Goal: Task Accomplishment & Management: Manage account settings

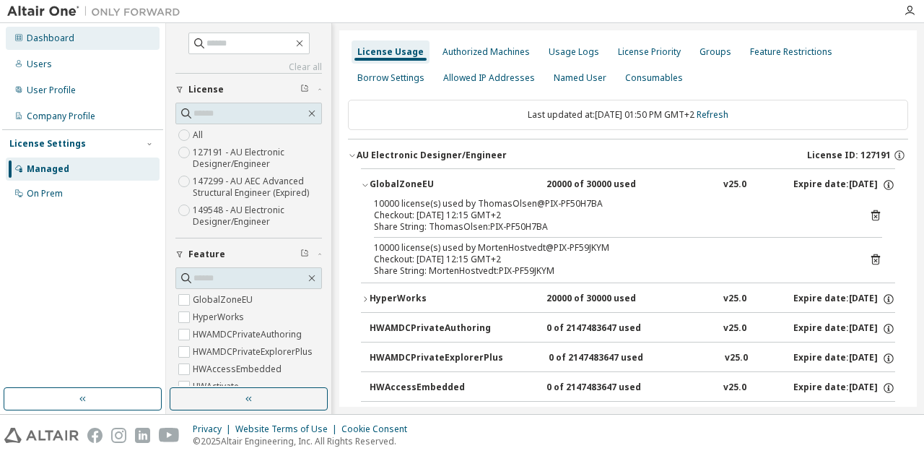
click at [44, 37] on div "Dashboard" at bounding box center [51, 39] width 48 height 12
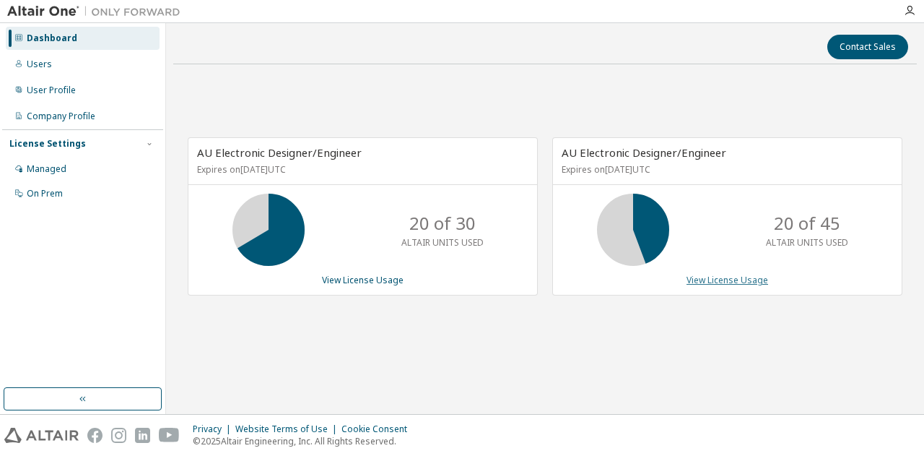
click at [748, 276] on link "View License Usage" at bounding box center [728, 280] width 82 height 12
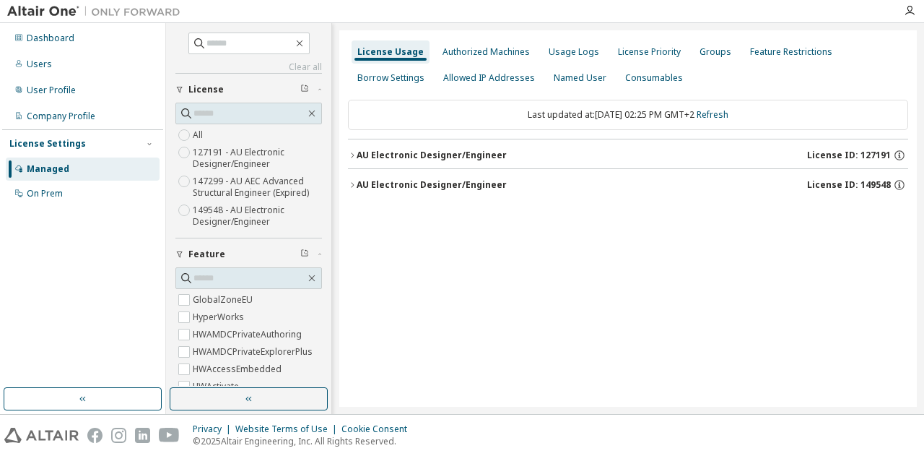
click at [355, 151] on icon "button" at bounding box center [352, 155] width 9 height 9
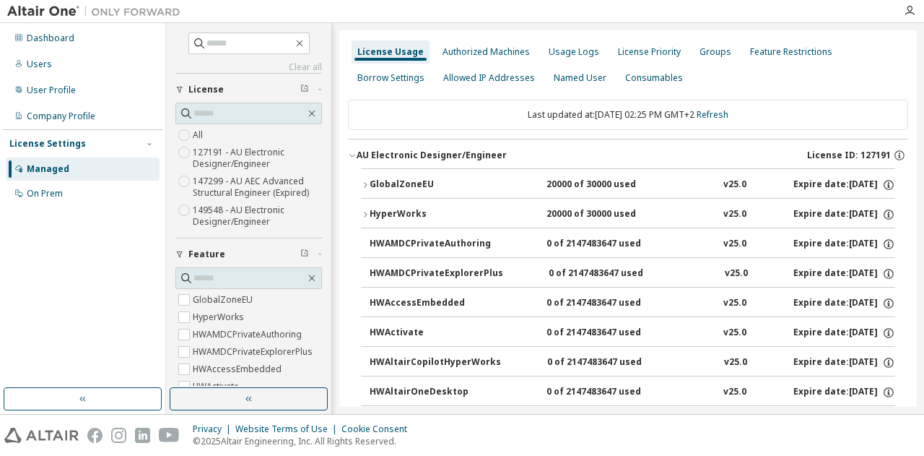
click at [368, 183] on icon "button" at bounding box center [365, 185] width 9 height 9
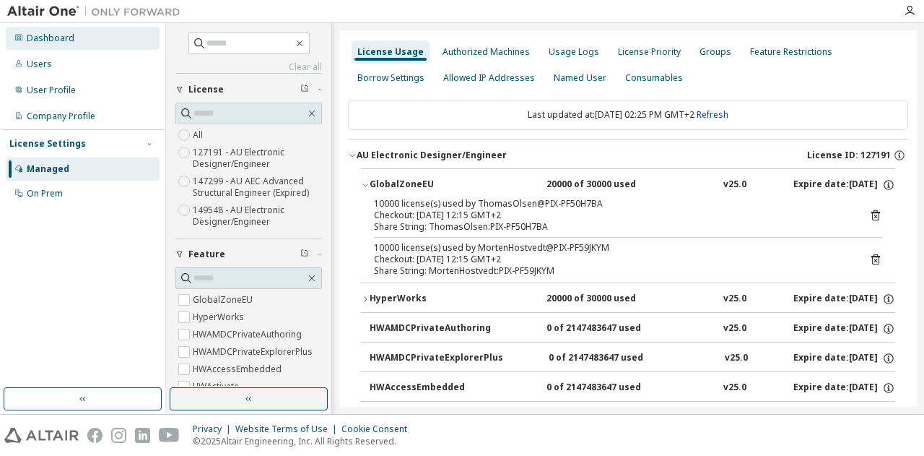
click at [53, 37] on div "Dashboard" at bounding box center [51, 39] width 48 height 12
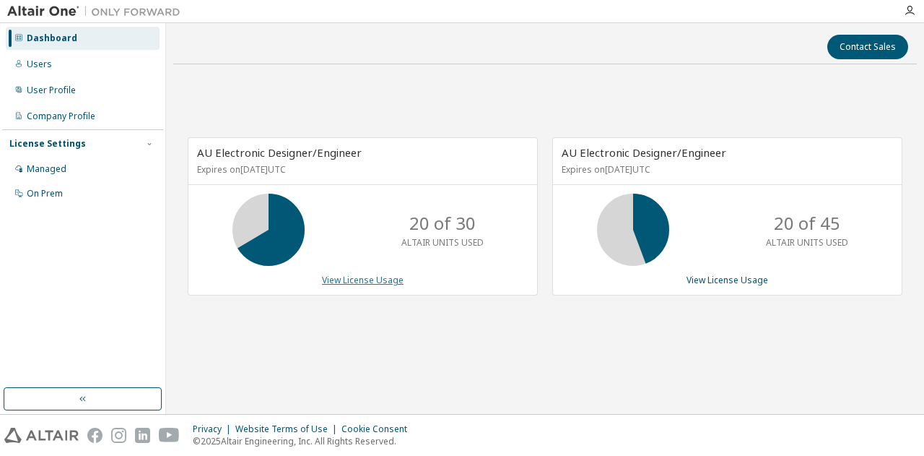
click at [350, 275] on link "View License Usage" at bounding box center [363, 280] width 82 height 12
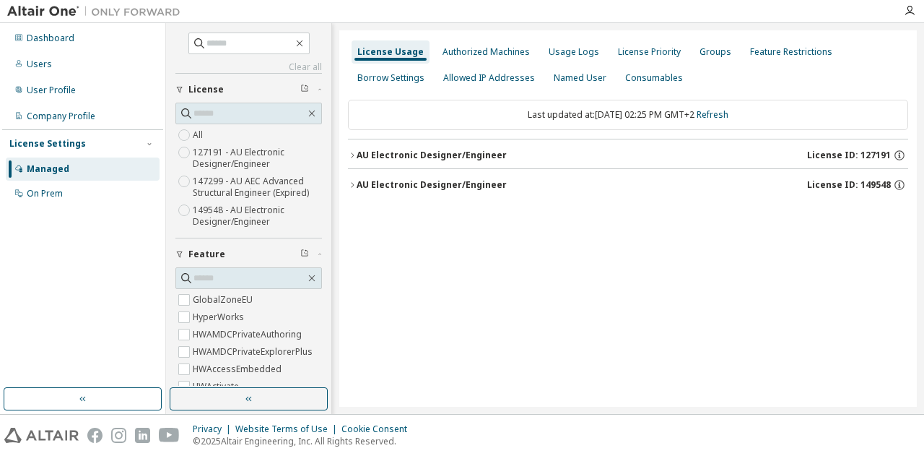
click at [355, 156] on icon "button" at bounding box center [352, 155] width 9 height 9
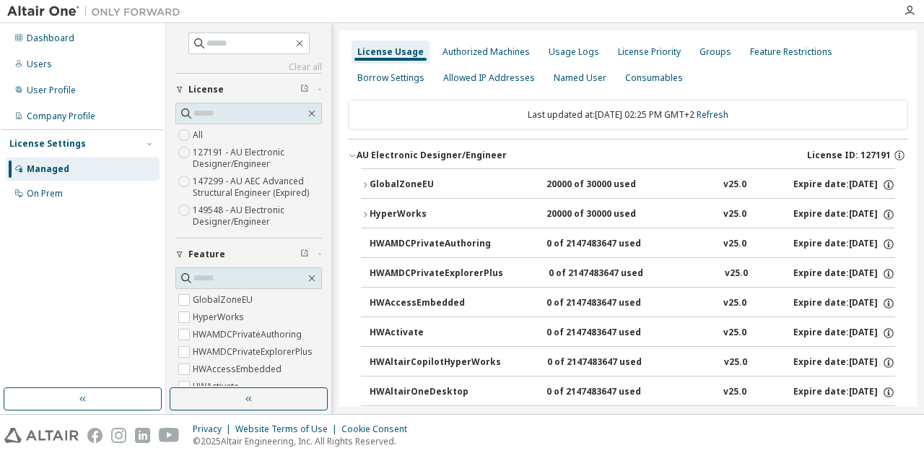
click at [369, 183] on icon "button" at bounding box center [365, 185] width 9 height 9
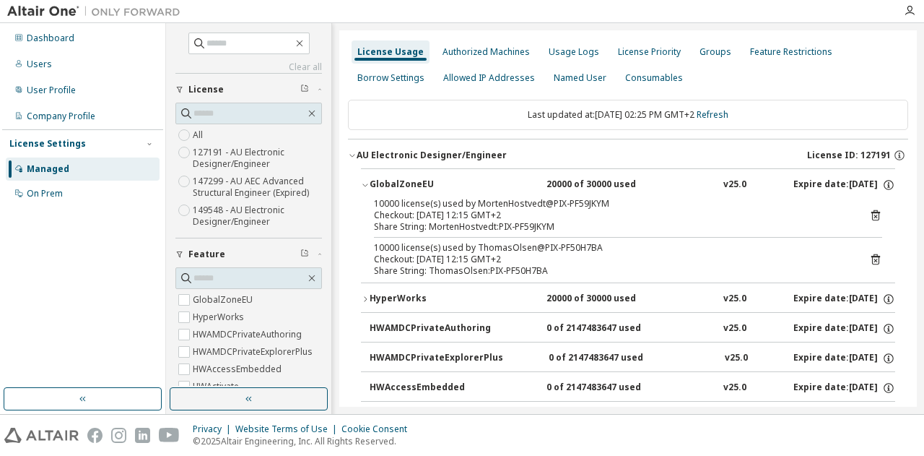
click at [370, 295] on div "HyperWorks" at bounding box center [435, 299] width 130 height 13
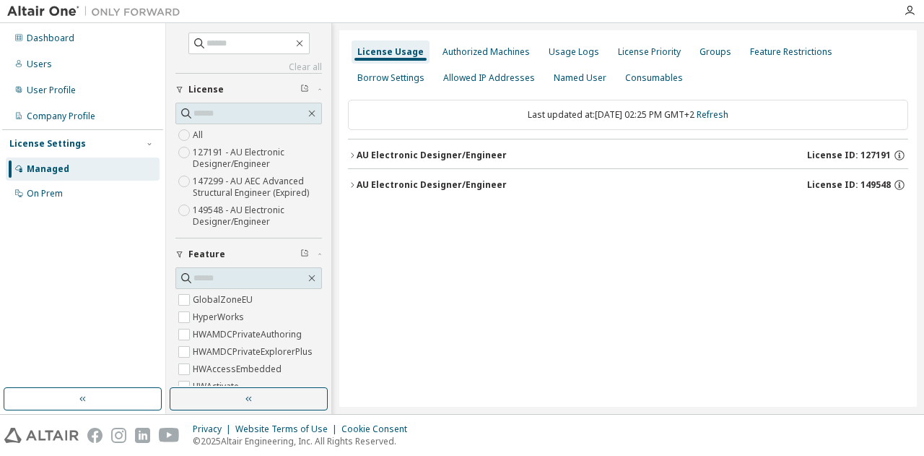
click at [350, 151] on icon "button" at bounding box center [352, 155] width 9 height 9
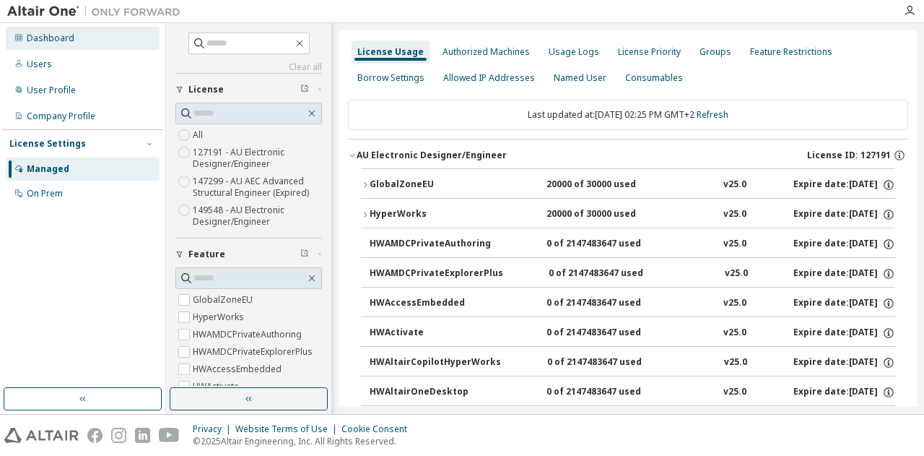
click at [33, 33] on div "Dashboard" at bounding box center [51, 39] width 48 height 12
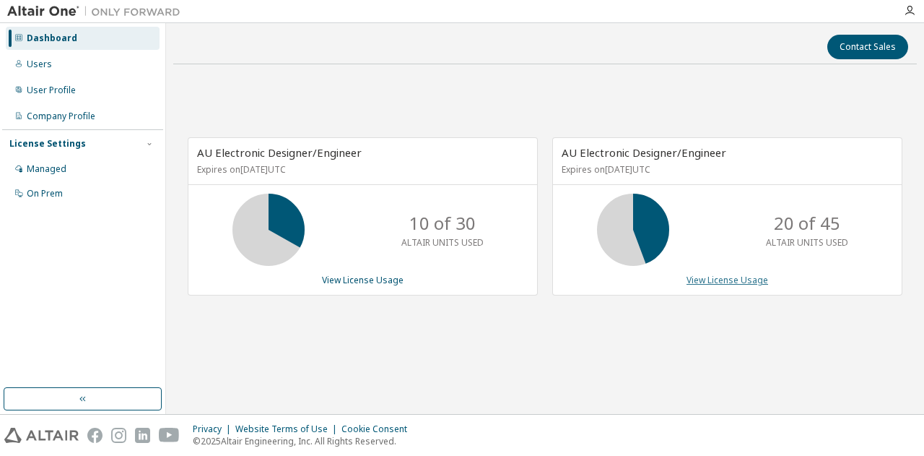
click at [712, 278] on link "View License Usage" at bounding box center [728, 280] width 82 height 12
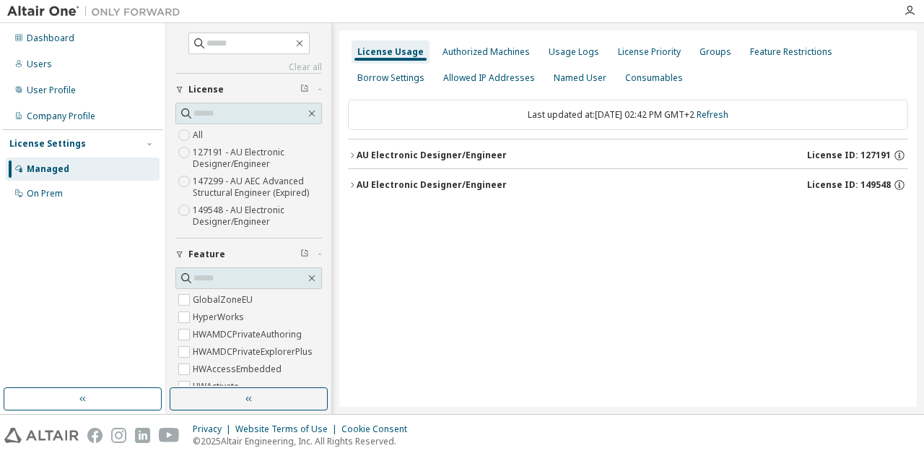
click at [354, 152] on icon "button" at bounding box center [352, 155] width 9 height 9
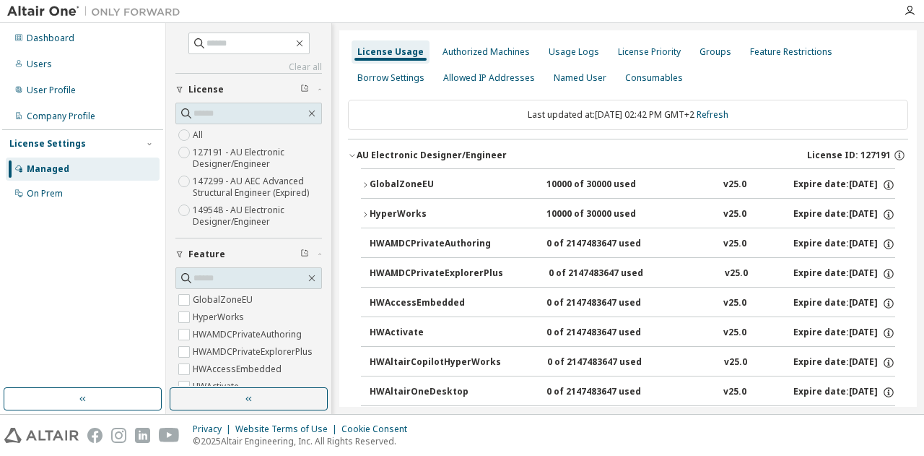
click at [364, 182] on icon "button" at bounding box center [365, 185] width 9 height 9
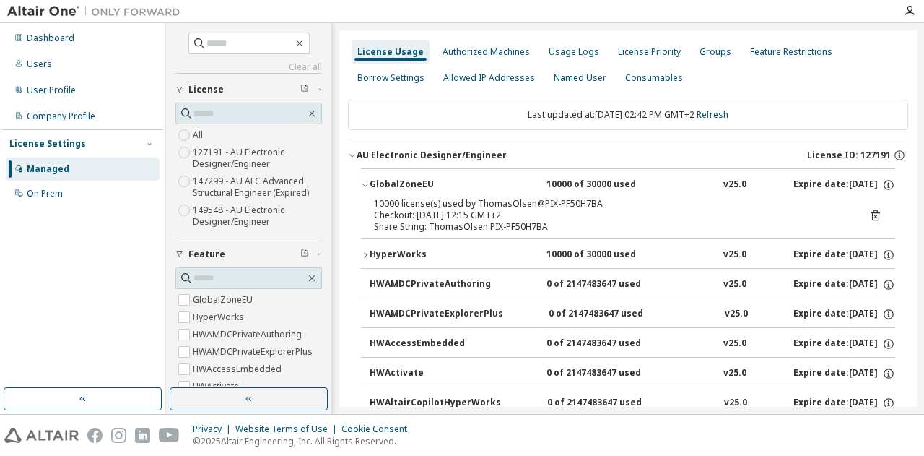
click at [364, 182] on icon "button" at bounding box center [365, 185] width 9 height 9
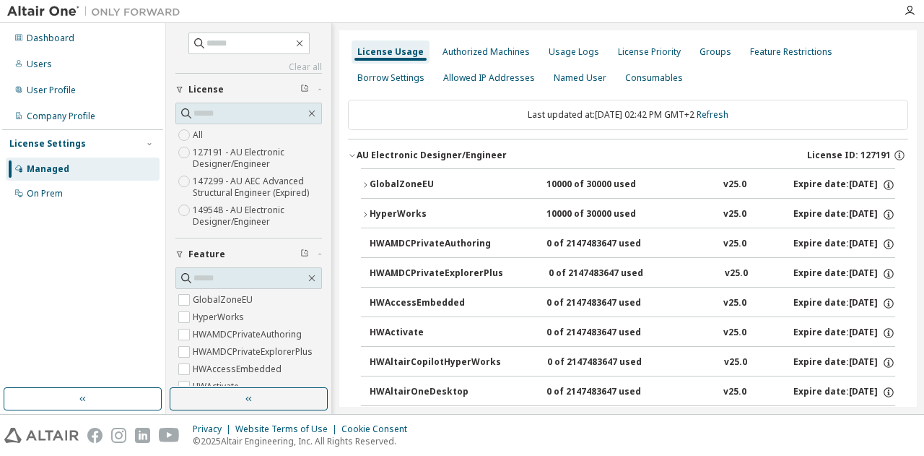
click at [364, 212] on icon "button" at bounding box center [365, 214] width 9 height 9
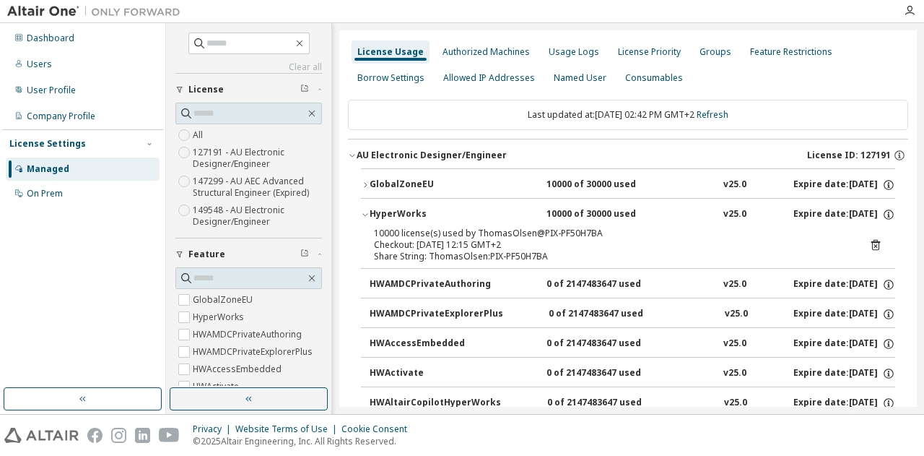
click at [364, 212] on icon "button" at bounding box center [365, 214] width 9 height 9
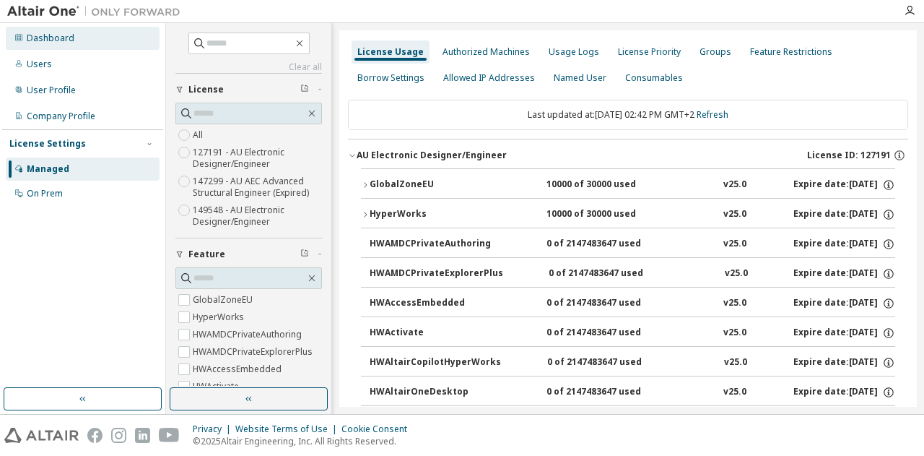
click at [31, 34] on div "Dashboard" at bounding box center [51, 39] width 48 height 12
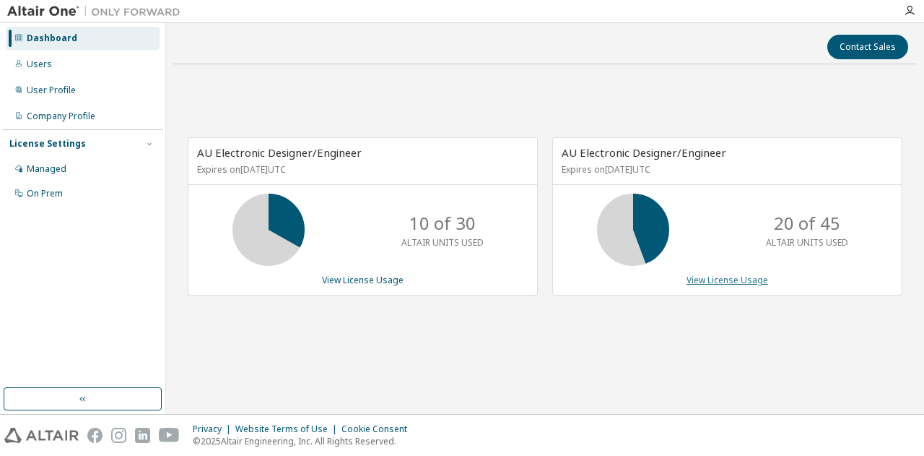
click at [741, 275] on link "View License Usage" at bounding box center [728, 280] width 82 height 12
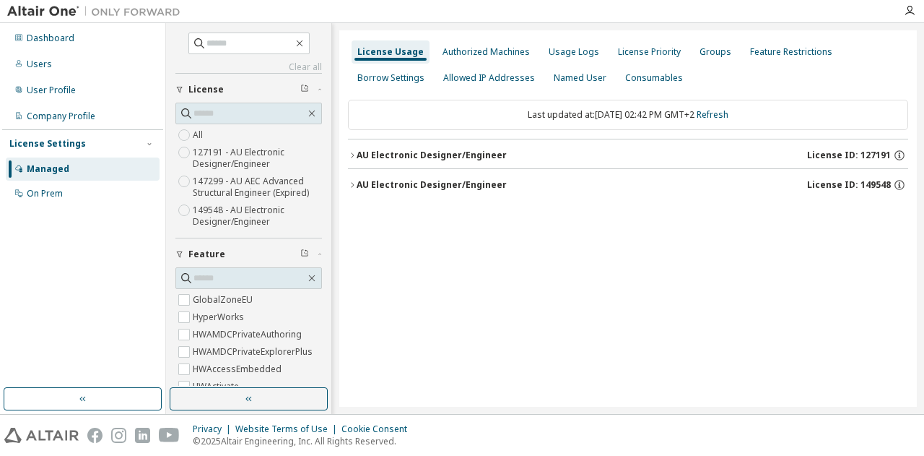
click at [352, 156] on icon "button" at bounding box center [352, 155] width 9 height 9
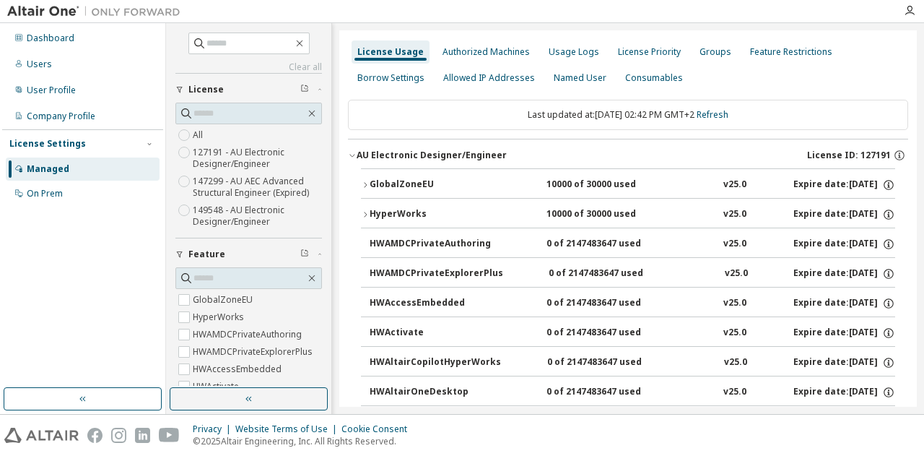
click at [352, 156] on icon "button" at bounding box center [352, 155] width 9 height 9
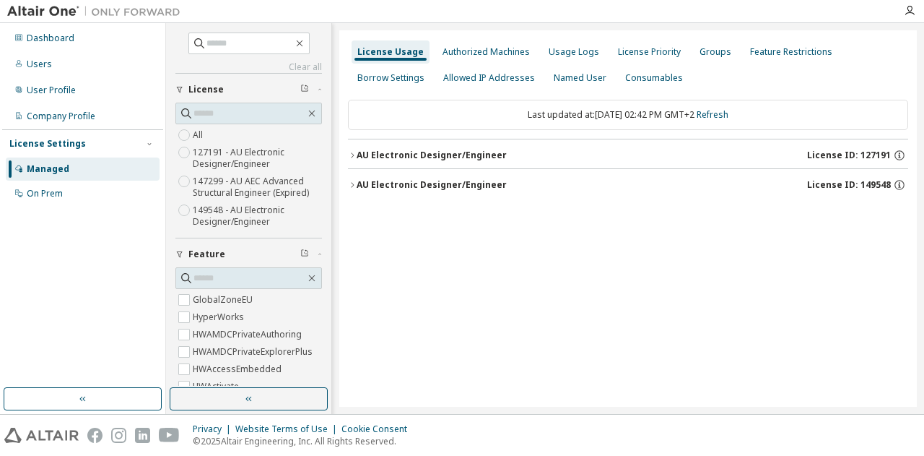
click at [350, 181] on icon "button" at bounding box center [352, 185] width 9 height 9
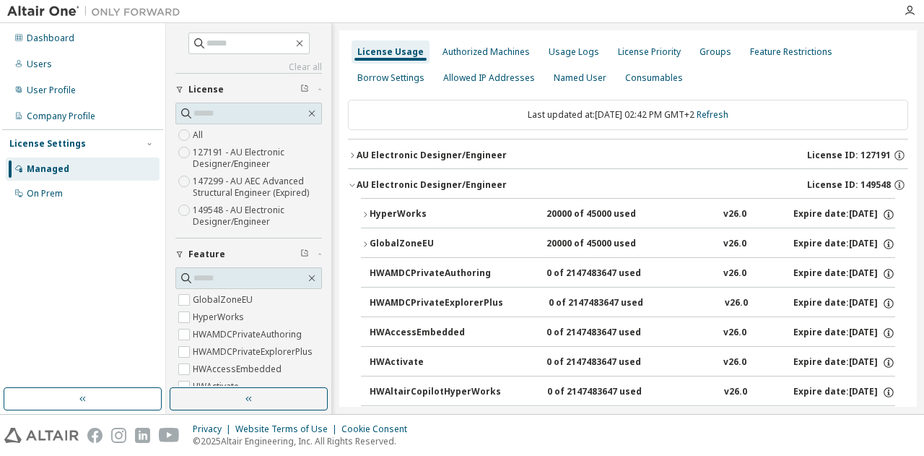
click at [370, 210] on div "HyperWorks" at bounding box center [435, 214] width 130 height 13
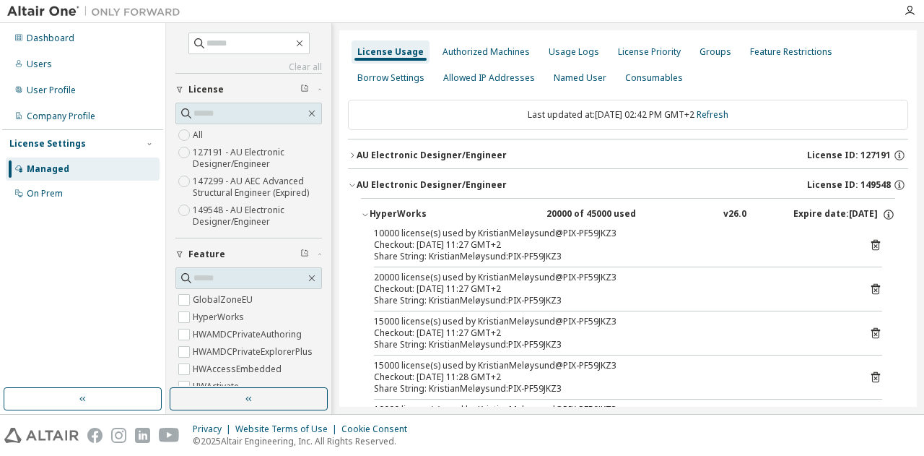
click at [368, 212] on icon "button" at bounding box center [365, 214] width 9 height 9
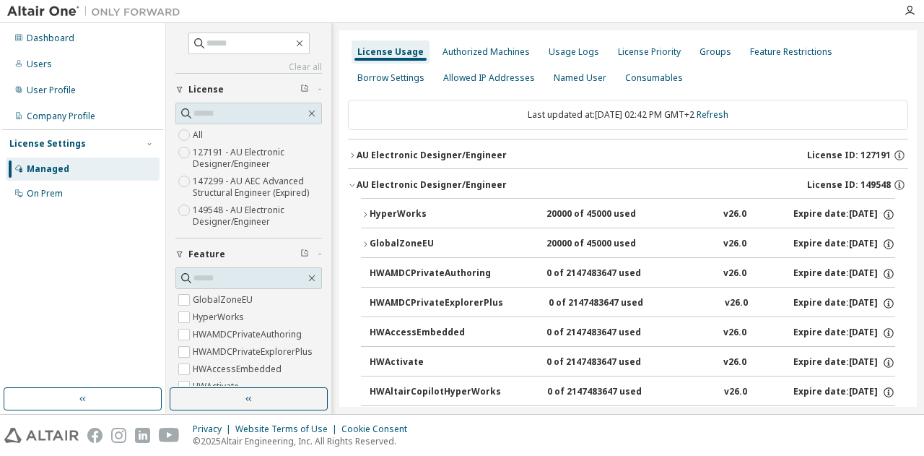
click at [364, 242] on icon "button" at bounding box center [365, 244] width 9 height 9
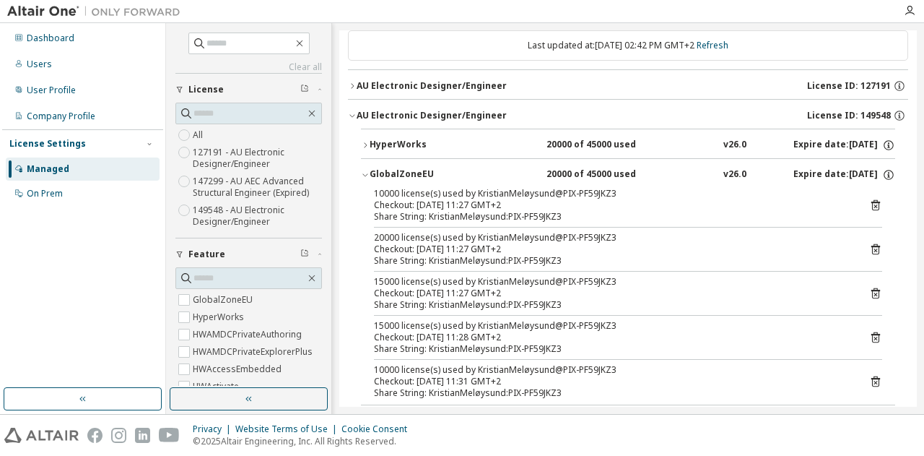
scroll to position [72, 0]
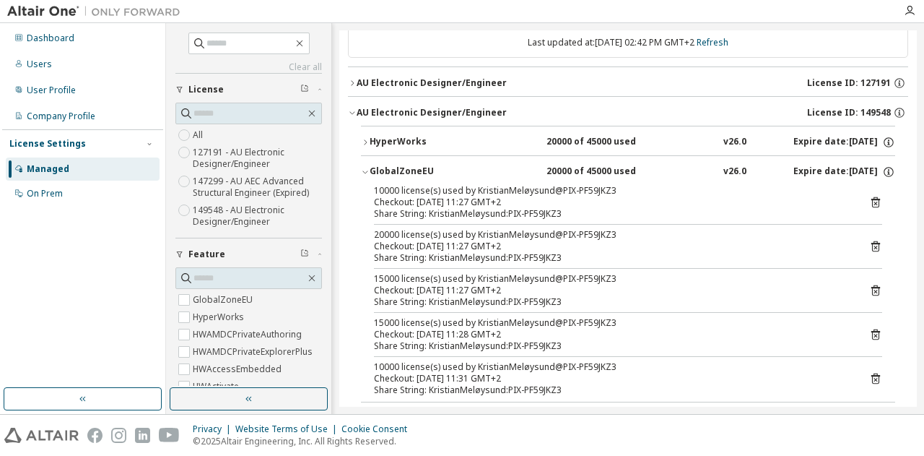
click at [363, 170] on icon "button" at bounding box center [365, 172] width 9 height 9
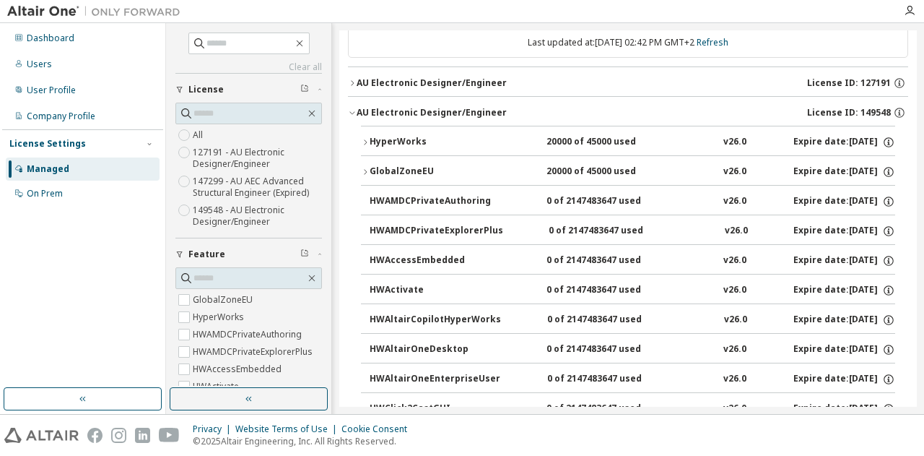
click at [363, 170] on icon "button" at bounding box center [365, 172] width 9 height 9
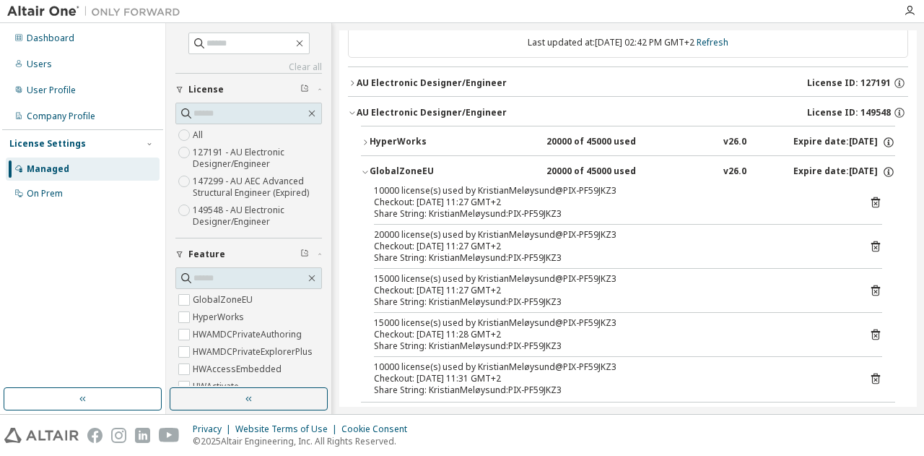
click at [363, 170] on icon "button" at bounding box center [365, 172] width 9 height 9
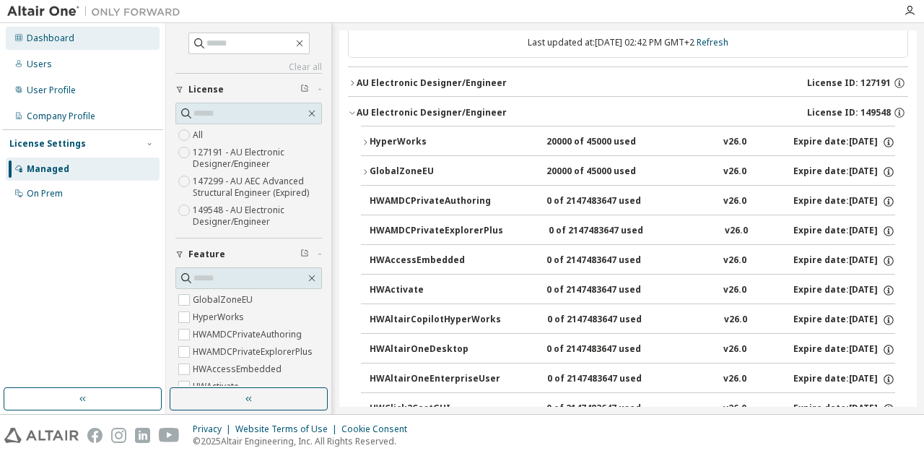
click at [46, 33] on div "Dashboard" at bounding box center [51, 39] width 48 height 12
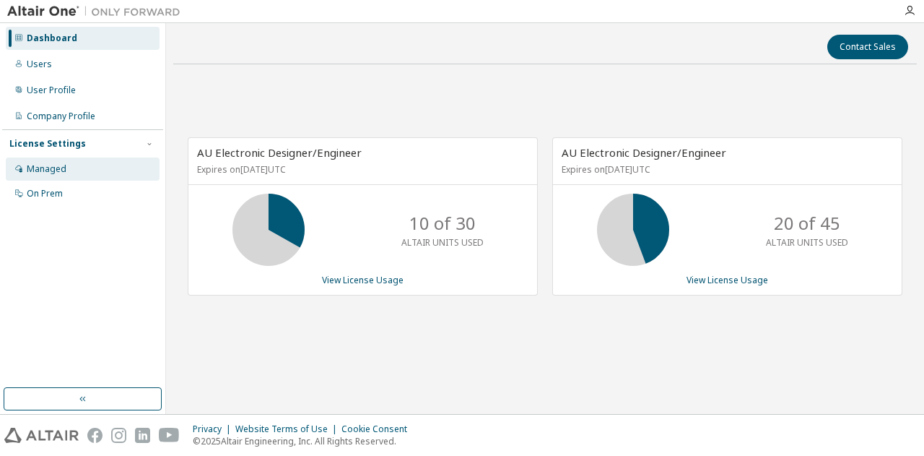
click at [51, 165] on div "Managed" at bounding box center [47, 169] width 40 height 12
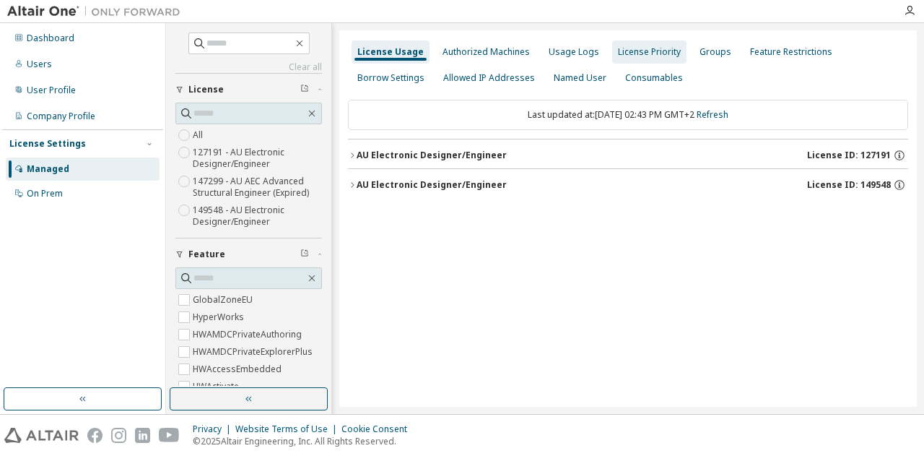
click at [638, 53] on div "License Priority" at bounding box center [649, 52] width 63 height 12
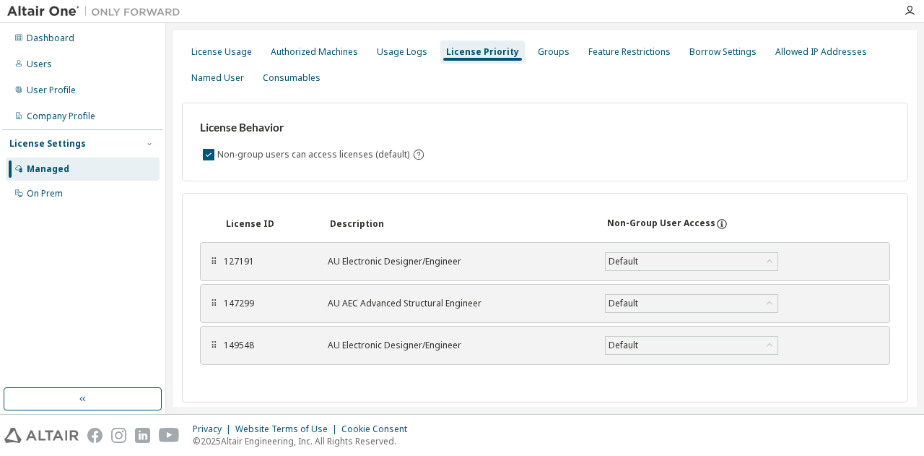
click at [638, 53] on div "Feature Restrictions" at bounding box center [630, 52] width 82 height 12
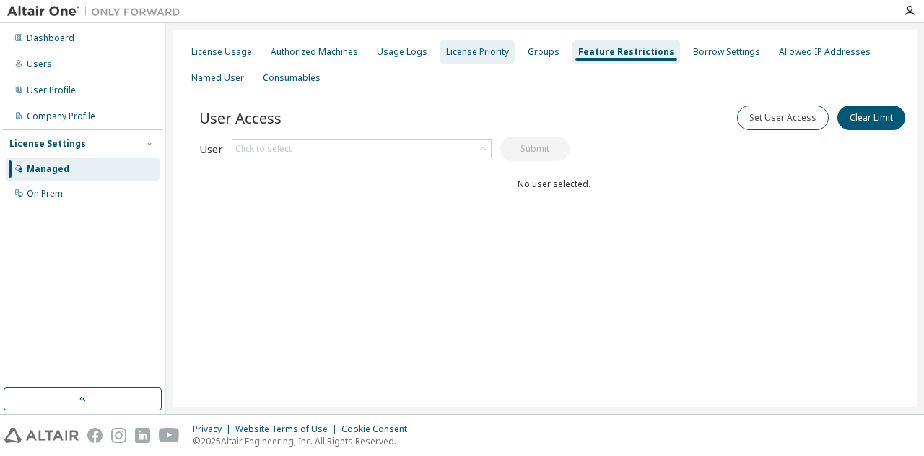
click at [490, 45] on div "License Priority" at bounding box center [478, 51] width 74 height 23
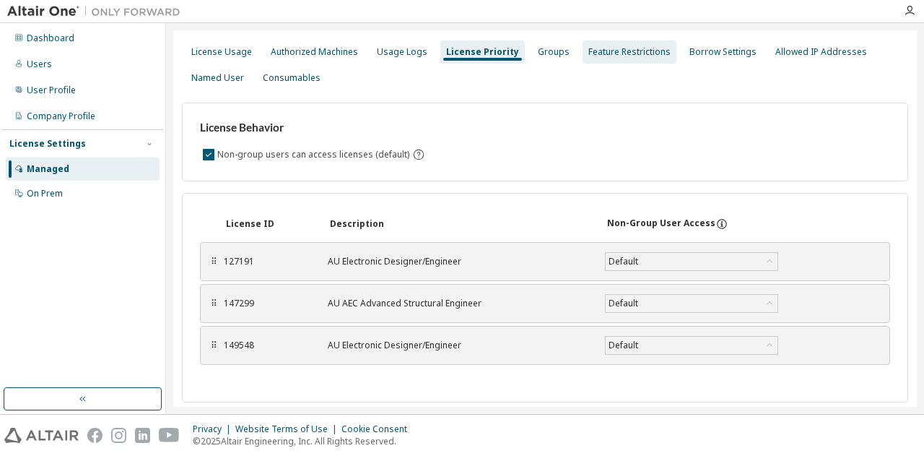
click at [605, 57] on div "Feature Restrictions" at bounding box center [630, 52] width 82 height 12
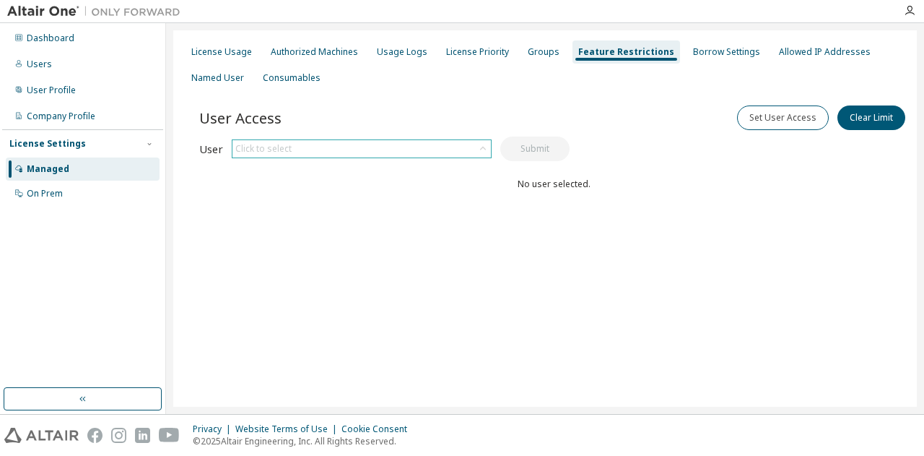
click at [480, 150] on icon at bounding box center [483, 149] width 14 height 14
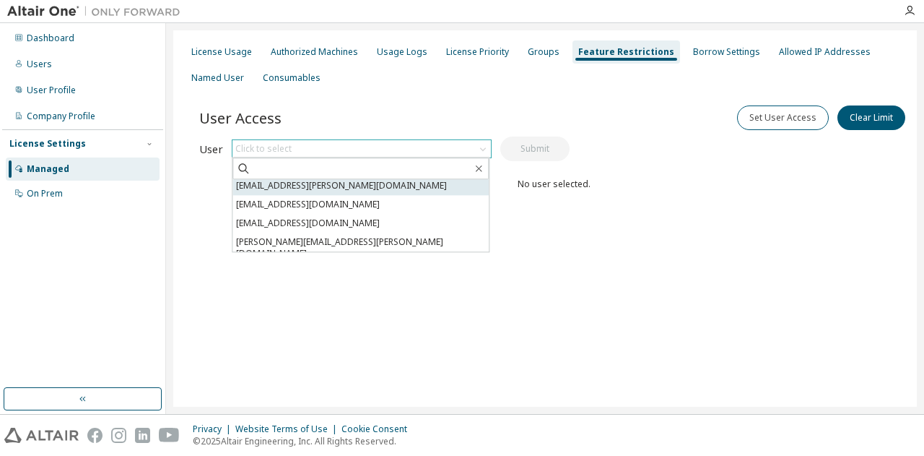
scroll to position [72, 0]
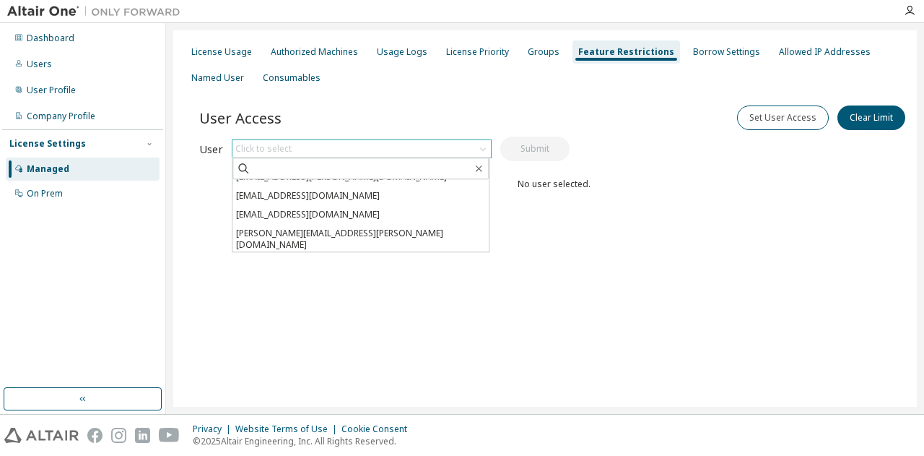
click at [367, 254] on li "[EMAIL_ADDRESS][DOMAIN_NAME]" at bounding box center [361, 263] width 256 height 19
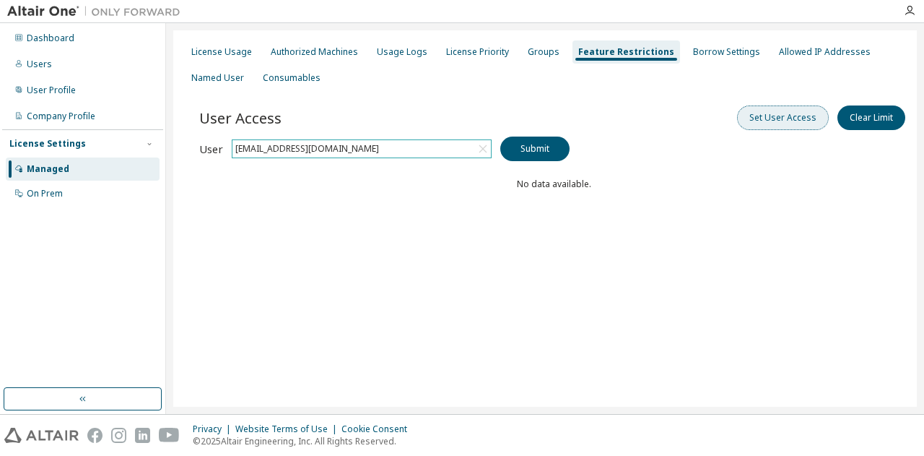
click at [764, 121] on button "Set User Access" at bounding box center [783, 117] width 92 height 25
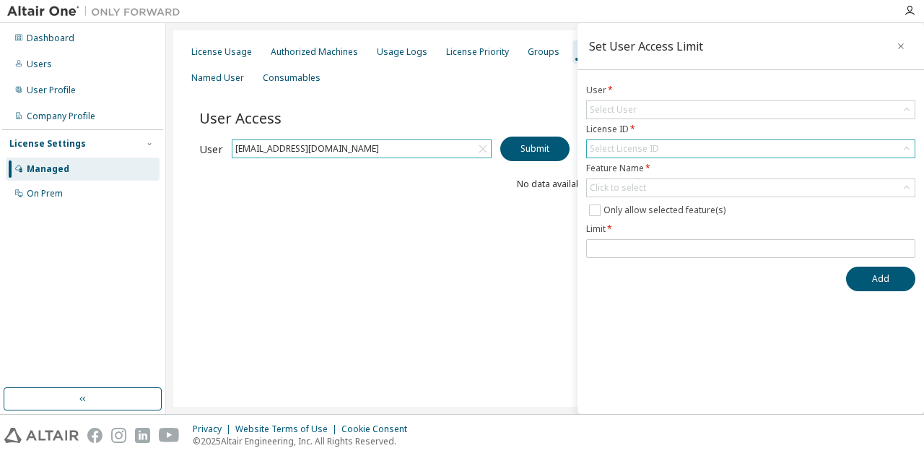
click at [777, 144] on div "Select License ID" at bounding box center [751, 148] width 328 height 17
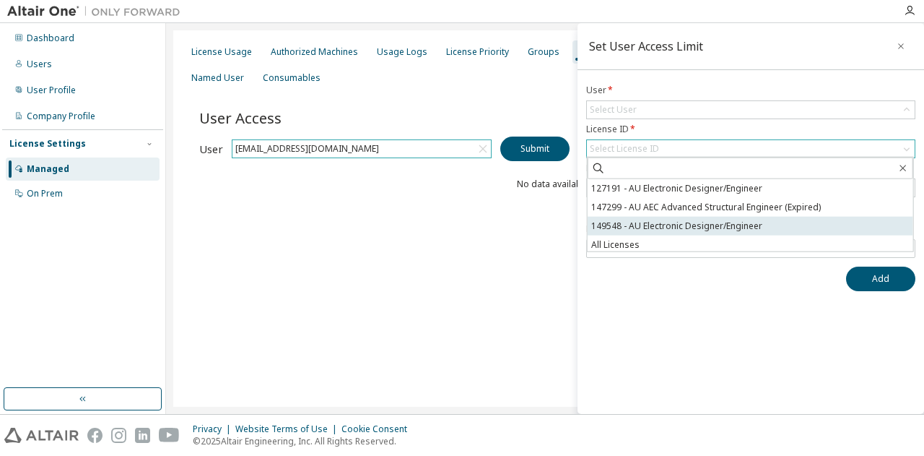
click at [711, 223] on li "149548 - AU Electronic Designer/Engineer" at bounding box center [751, 226] width 326 height 19
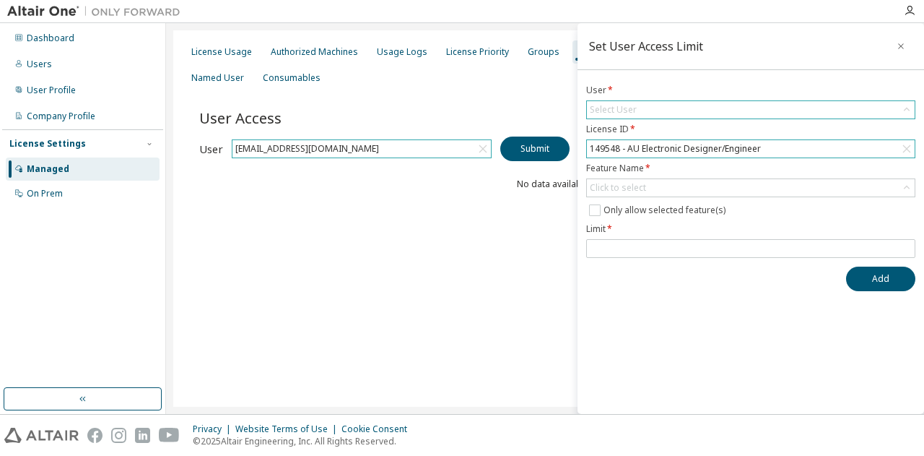
click at [701, 109] on div "Select User" at bounding box center [751, 109] width 328 height 17
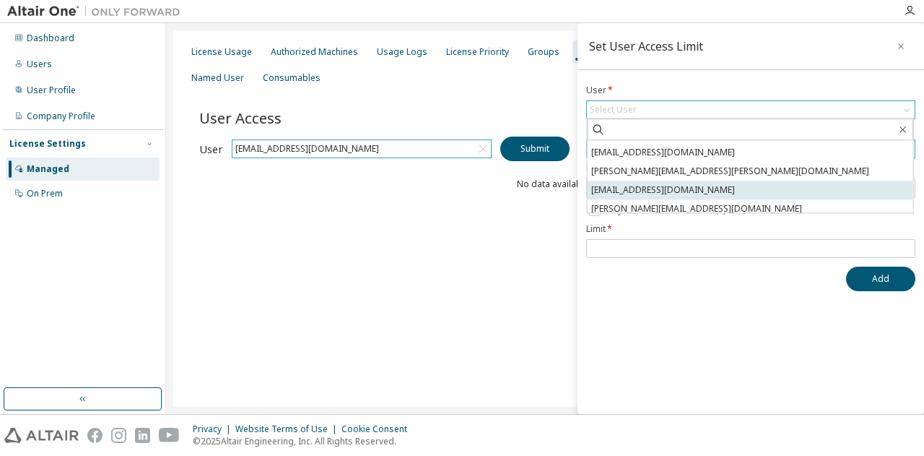
click at [657, 185] on li "[EMAIL_ADDRESS][DOMAIN_NAME]" at bounding box center [751, 190] width 326 height 19
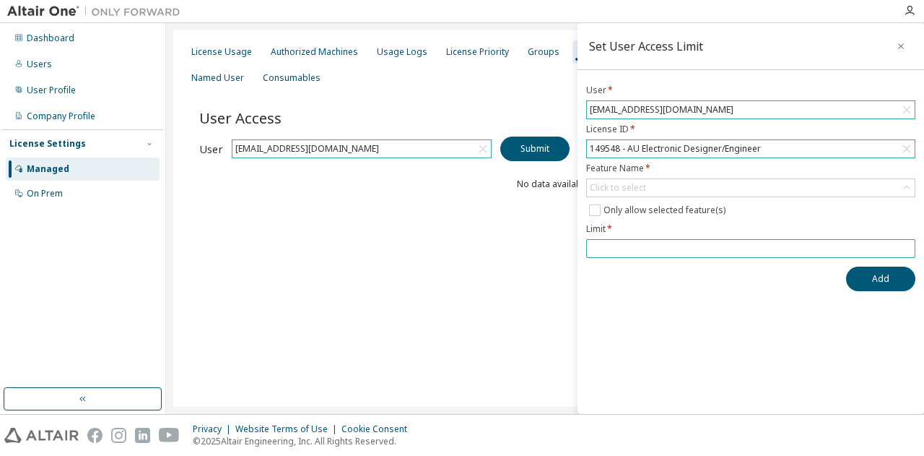
click at [605, 243] on input "number" at bounding box center [751, 249] width 322 height 12
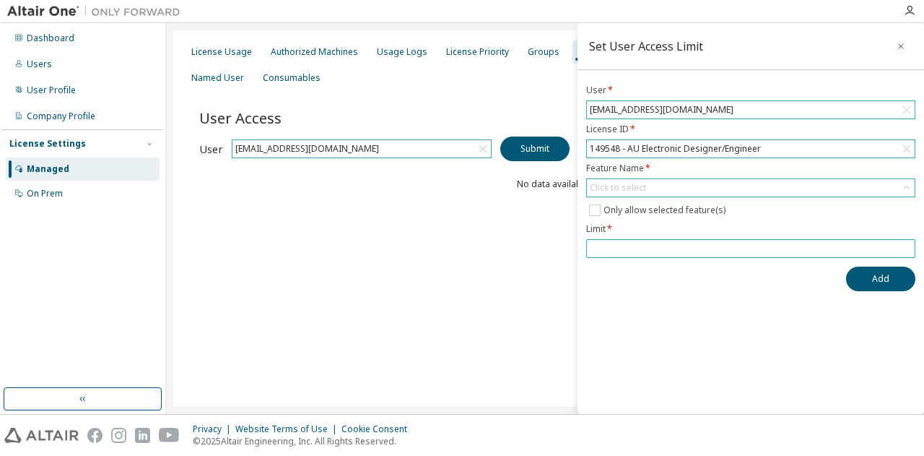
type input "**"
click at [676, 179] on div "Click to select" at bounding box center [751, 187] width 328 height 17
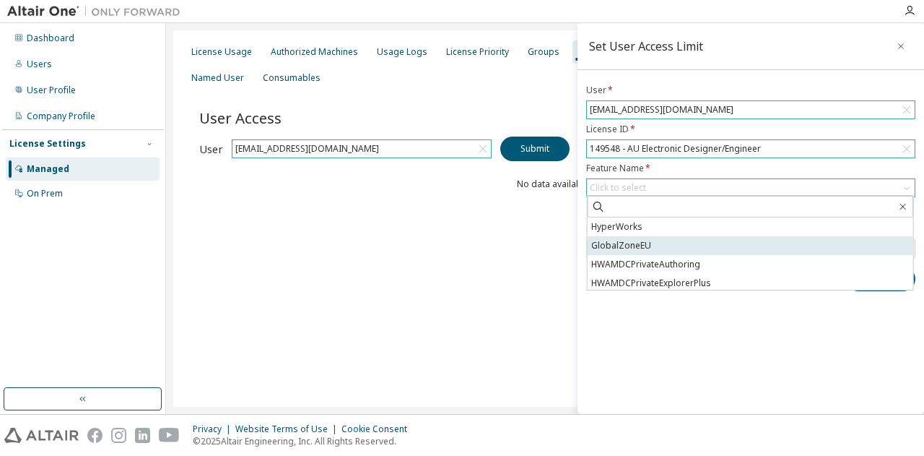
click at [634, 245] on li "GlobalZoneEU" at bounding box center [751, 245] width 326 height 19
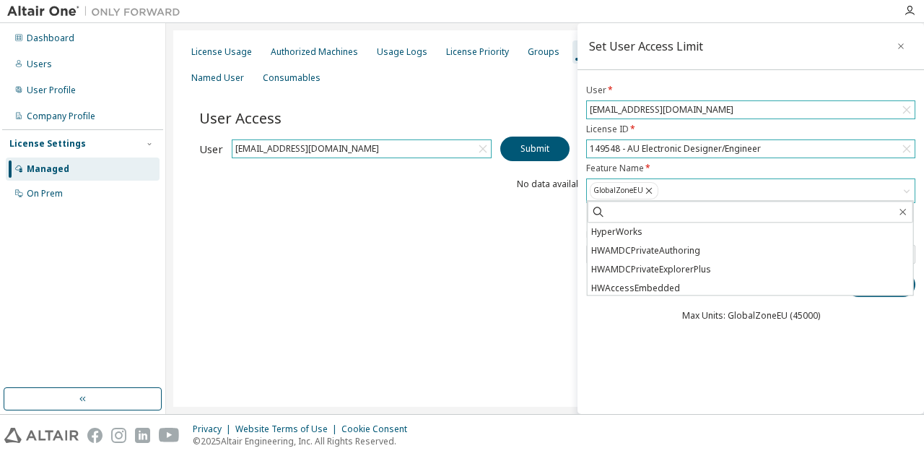
click at [677, 184] on div "GlobalZoneEU" at bounding box center [751, 190] width 328 height 23
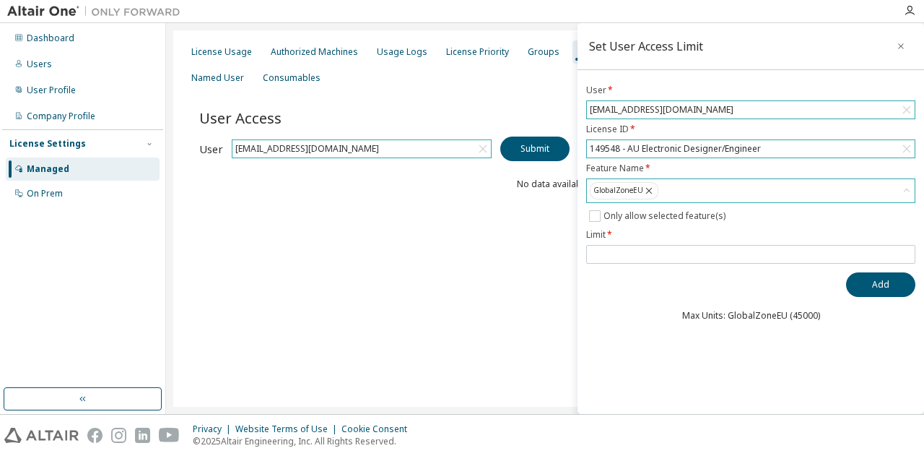
click at [909, 188] on icon at bounding box center [907, 190] width 14 height 14
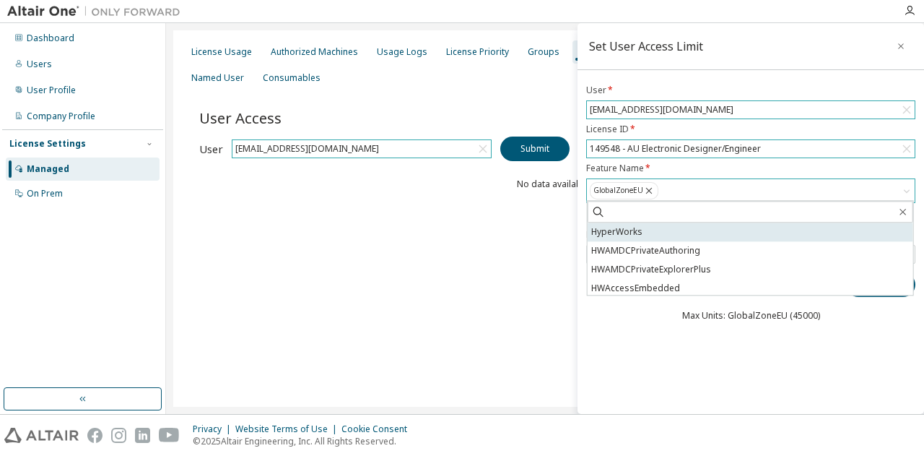
click at [623, 225] on li "HyperWorks" at bounding box center [751, 231] width 326 height 19
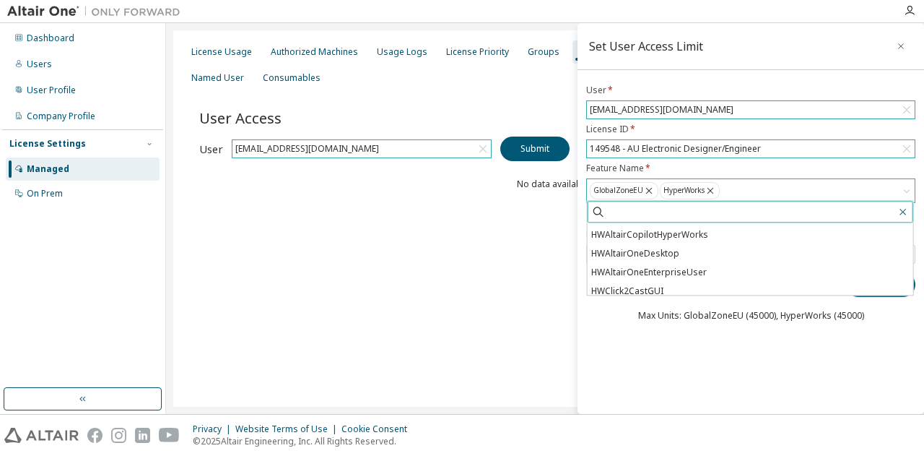
click at [903, 208] on icon "button" at bounding box center [903, 212] width 12 height 12
click at [903, 212] on icon "button" at bounding box center [903, 212] width 7 height 7
click at [695, 358] on div "Set User Access Limit User * kristian.meloysund@pixii.com License ID * 149548 -…" at bounding box center [751, 218] width 347 height 391
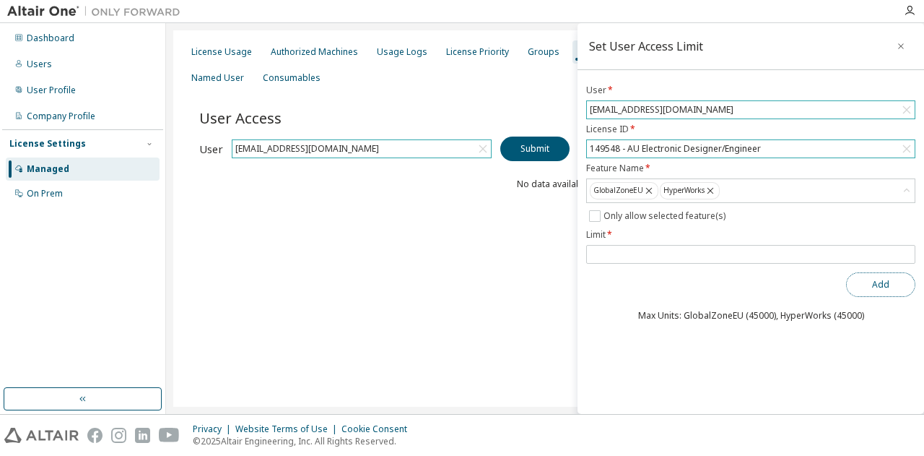
click at [874, 282] on button "Add" at bounding box center [880, 284] width 69 height 25
click at [897, 43] on icon "button" at bounding box center [901, 46] width 10 height 12
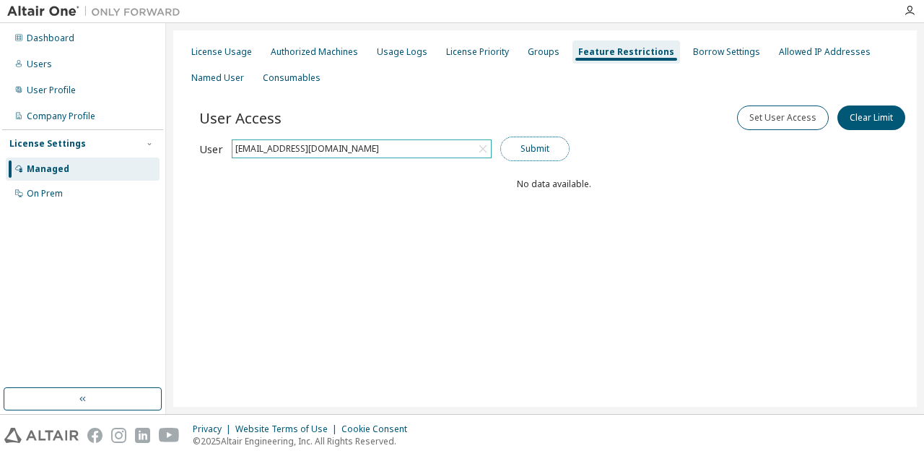
click at [546, 149] on button "Submit" at bounding box center [535, 149] width 69 height 25
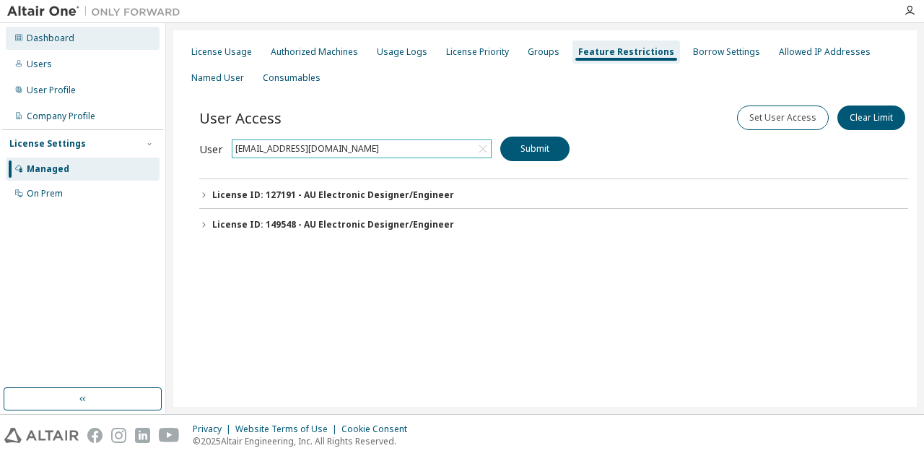
click at [55, 35] on div "Dashboard" at bounding box center [51, 39] width 48 height 12
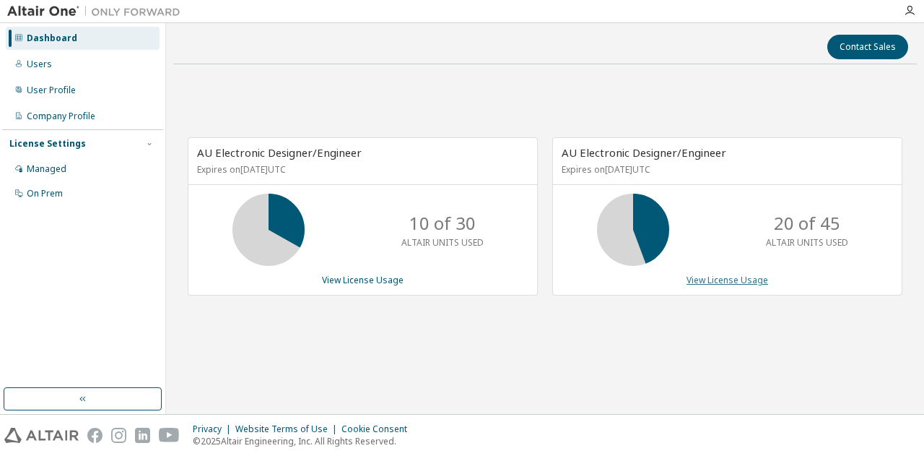
click at [746, 280] on link "View License Usage" at bounding box center [728, 280] width 82 height 12
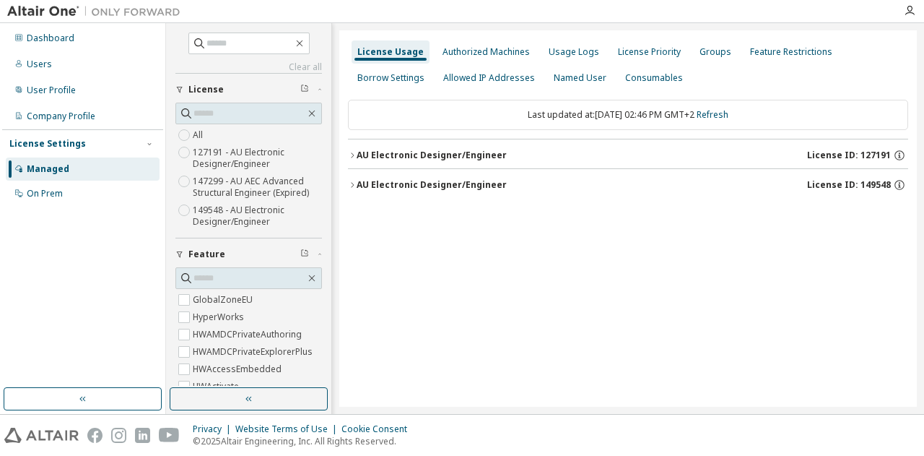
click at [351, 154] on icon "button" at bounding box center [352, 155] width 9 height 9
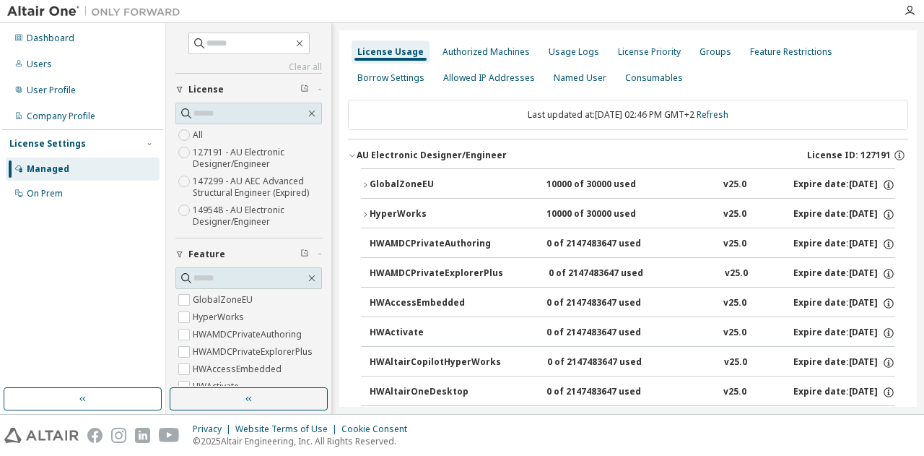
click at [363, 186] on icon "button" at bounding box center [365, 185] width 9 height 9
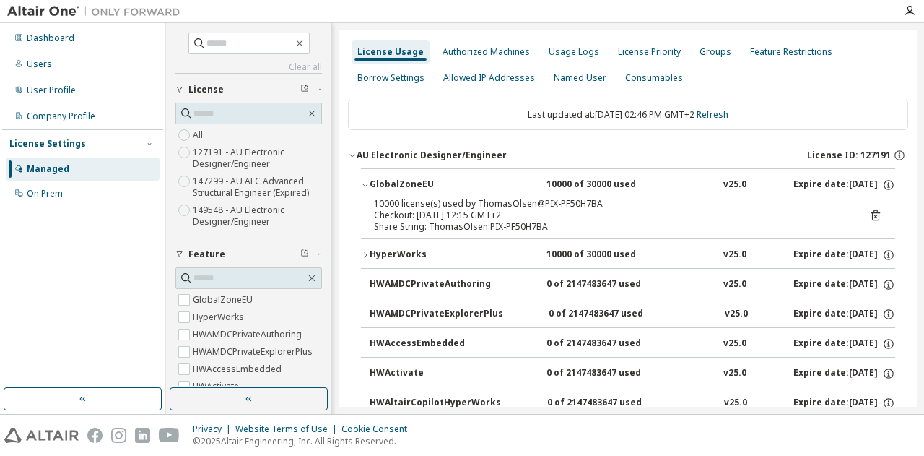
click at [363, 186] on icon "button" at bounding box center [365, 185] width 9 height 9
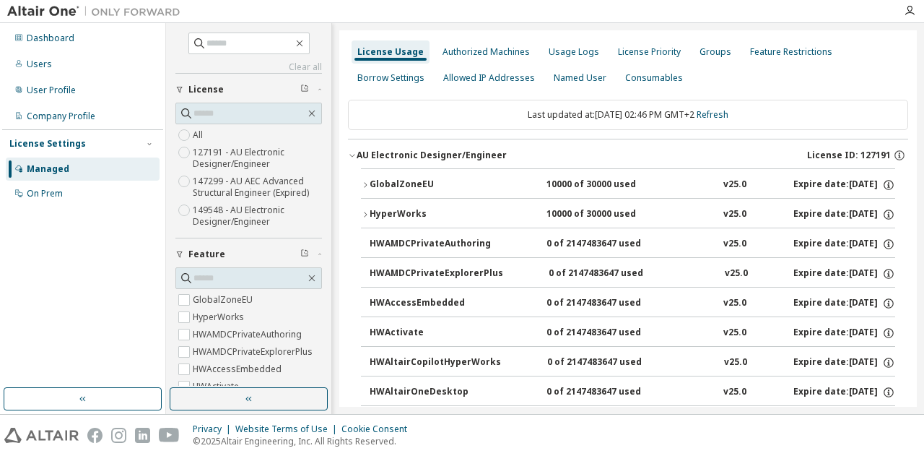
click at [367, 206] on button "HyperWorks 10000 of 30000 used v25.0 Expire date: 2025-11-23" at bounding box center [628, 215] width 534 height 32
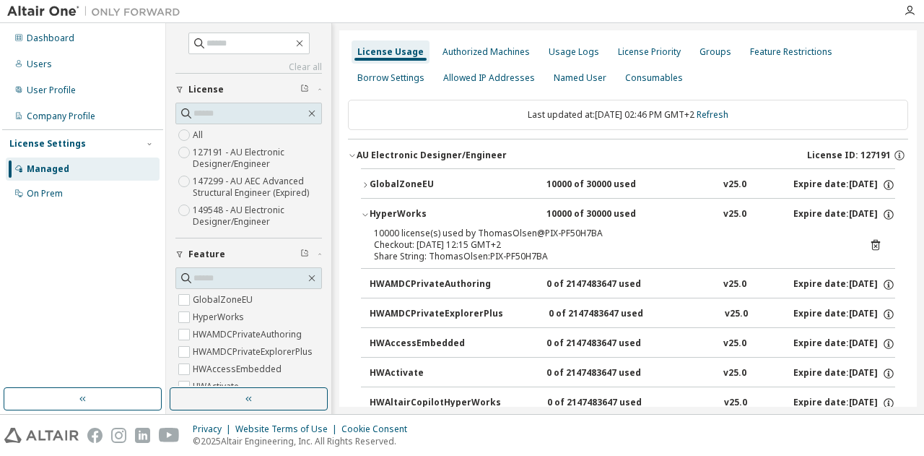
click at [367, 206] on button "HyperWorks 10000 of 30000 used v25.0 Expire date: 2025-11-23" at bounding box center [628, 215] width 534 height 32
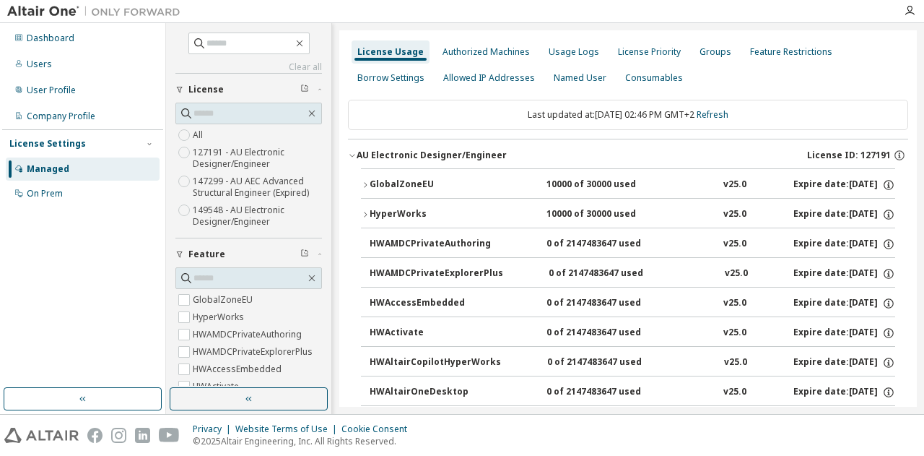
click at [352, 154] on icon "button" at bounding box center [352, 155] width 9 height 9
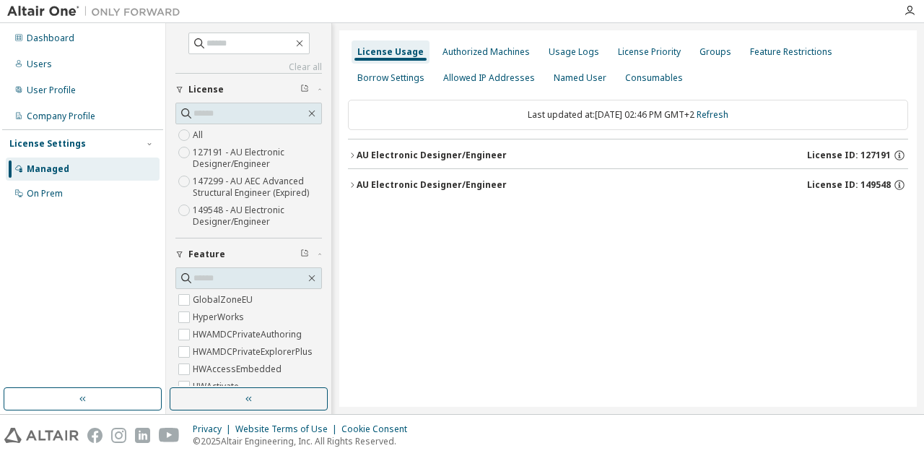
click at [351, 186] on icon "button" at bounding box center [352, 185] width 9 height 9
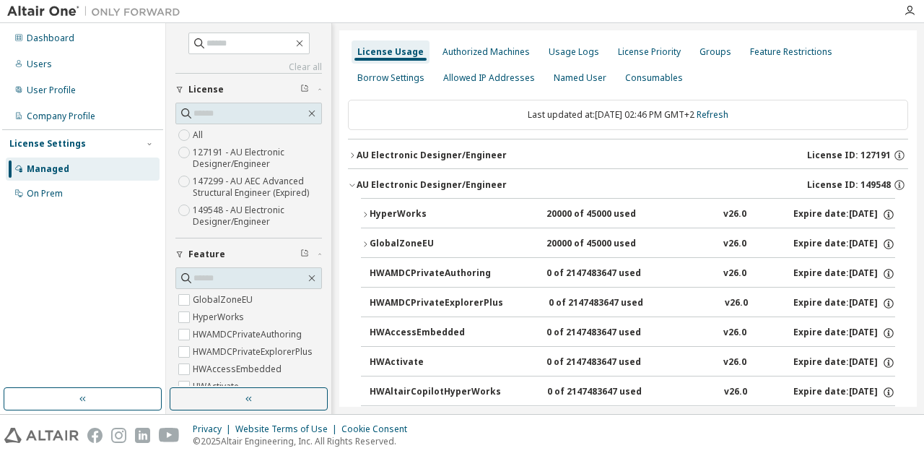
click at [368, 210] on icon "button" at bounding box center [365, 214] width 9 height 9
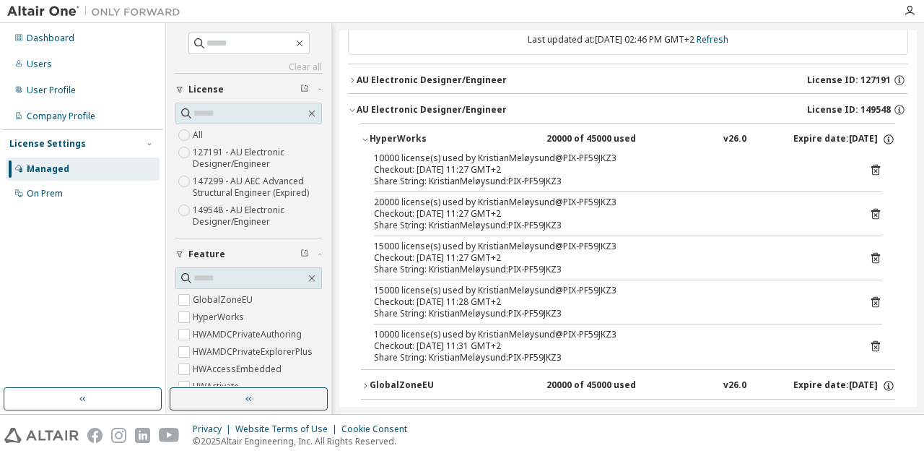
scroll to position [72, 0]
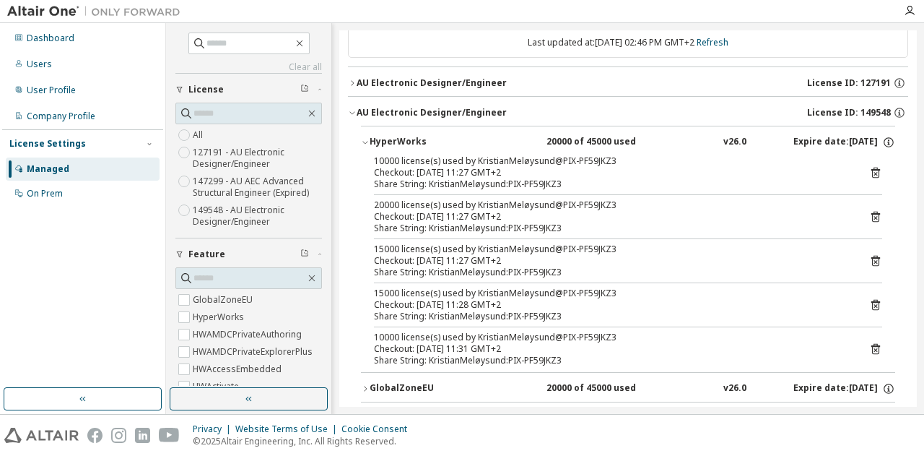
click at [365, 141] on icon "button" at bounding box center [365, 142] width 9 height 9
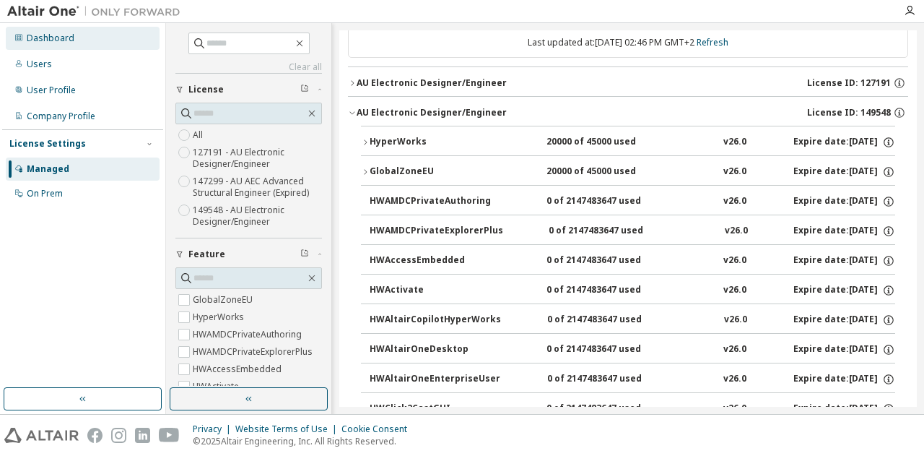
click at [52, 34] on div "Dashboard" at bounding box center [51, 39] width 48 height 12
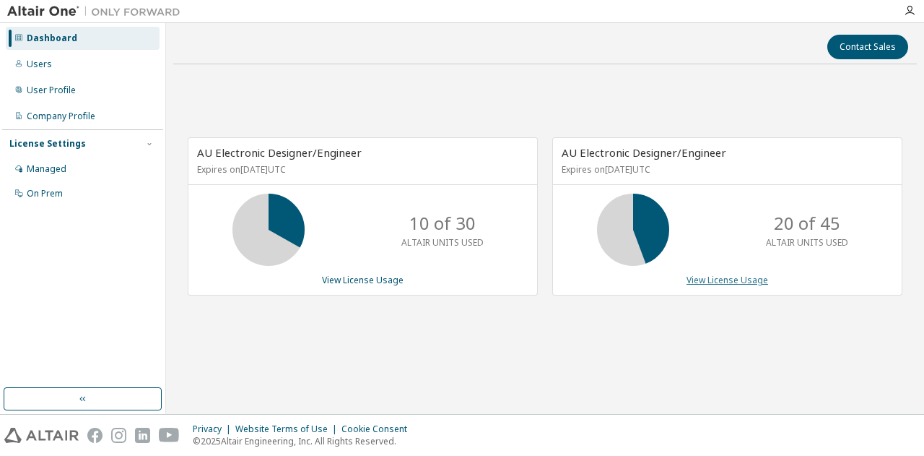
click at [720, 281] on link "View License Usage" at bounding box center [728, 280] width 82 height 12
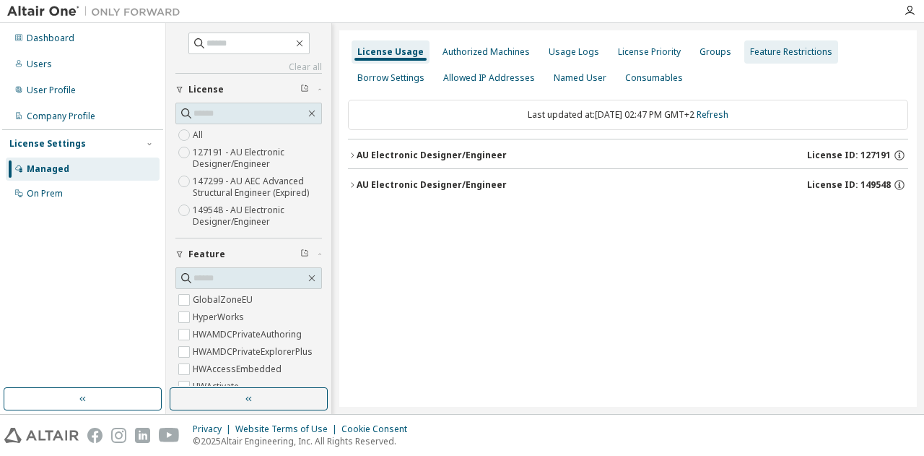
click at [756, 48] on div "Feature Restrictions" at bounding box center [791, 52] width 82 height 12
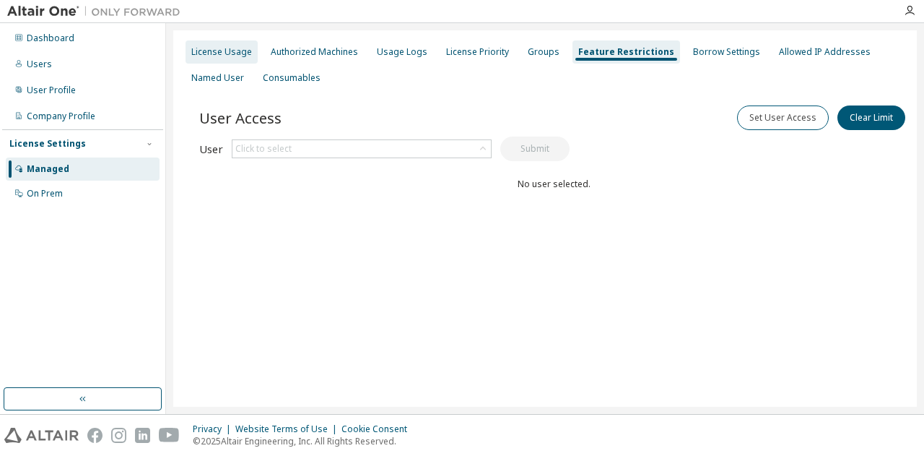
click at [223, 50] on div "License Usage" at bounding box center [221, 52] width 61 height 12
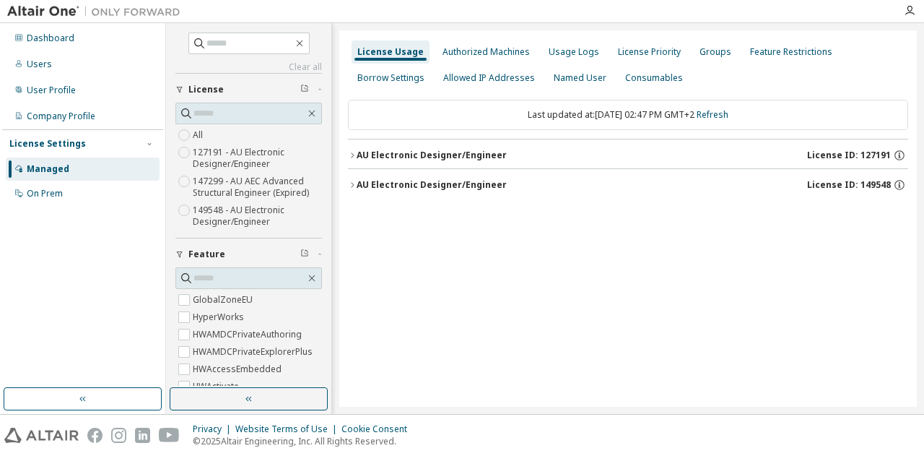
click at [349, 182] on icon "button" at bounding box center [352, 185] width 9 height 9
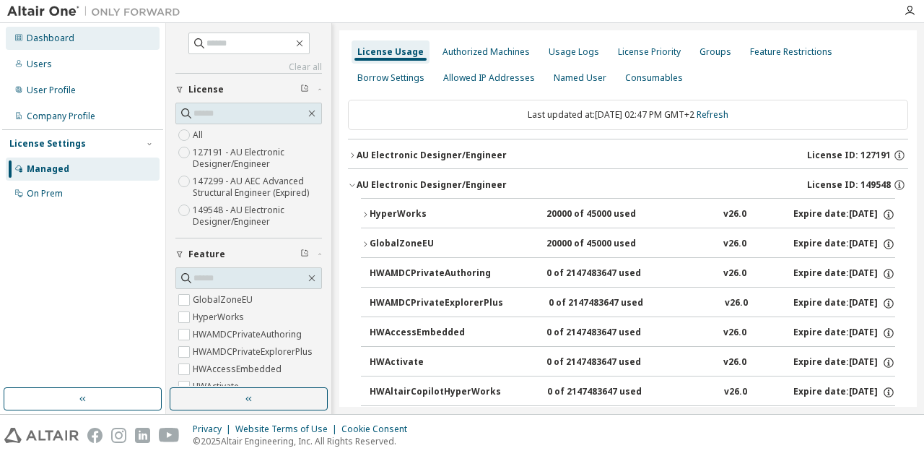
click at [60, 35] on div "Dashboard" at bounding box center [51, 39] width 48 height 12
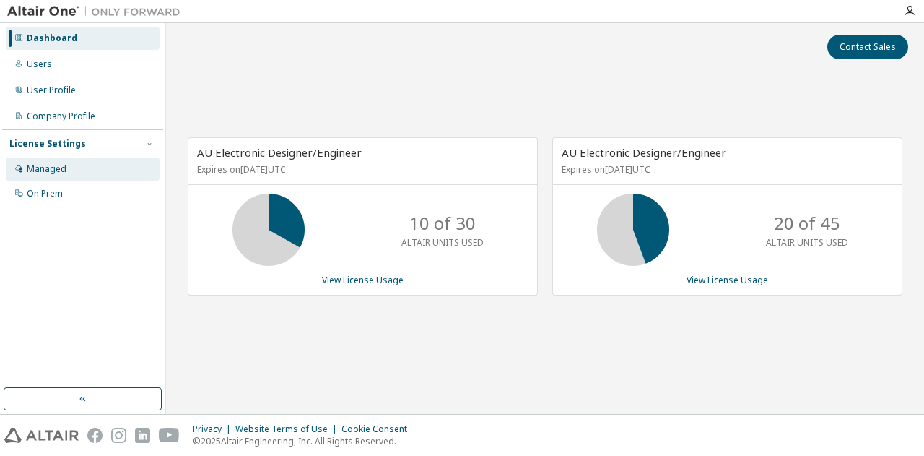
click at [46, 164] on div "Managed" at bounding box center [47, 169] width 40 height 12
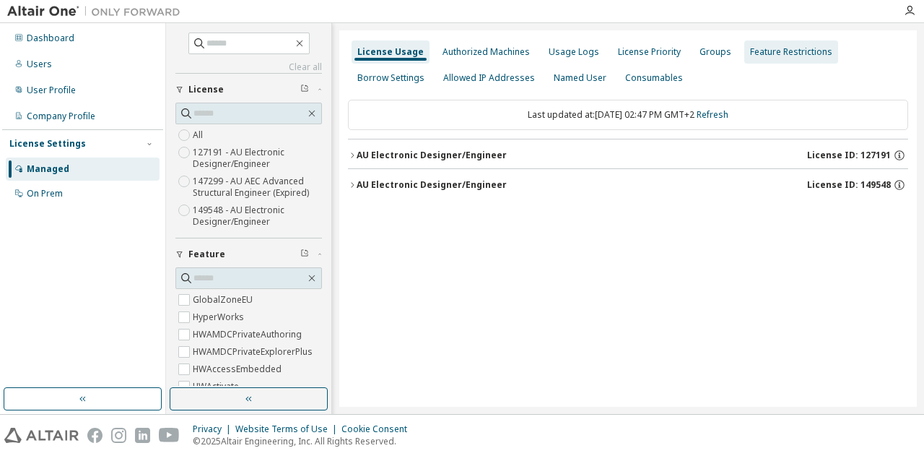
click at [750, 48] on div "Feature Restrictions" at bounding box center [791, 52] width 82 height 12
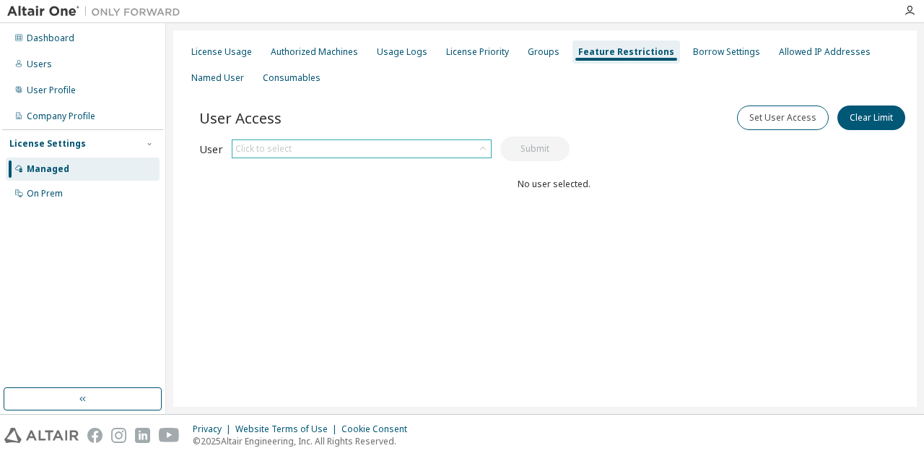
click at [483, 148] on icon at bounding box center [483, 149] width 14 height 14
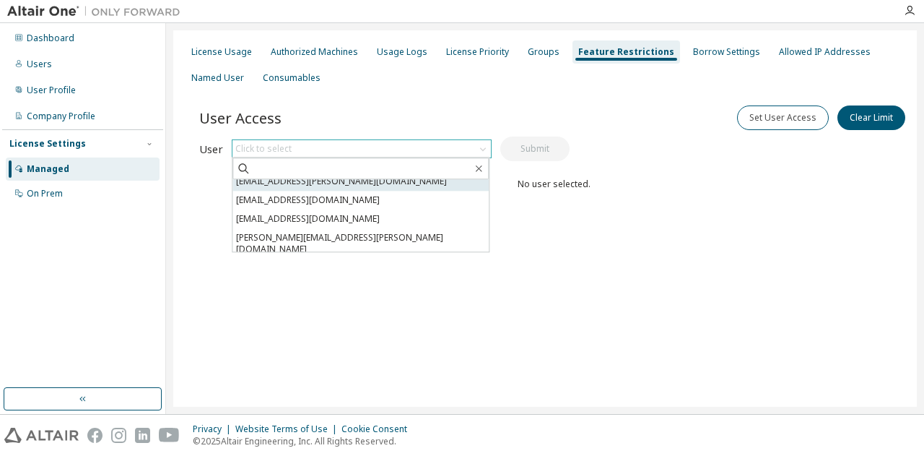
scroll to position [72, 0]
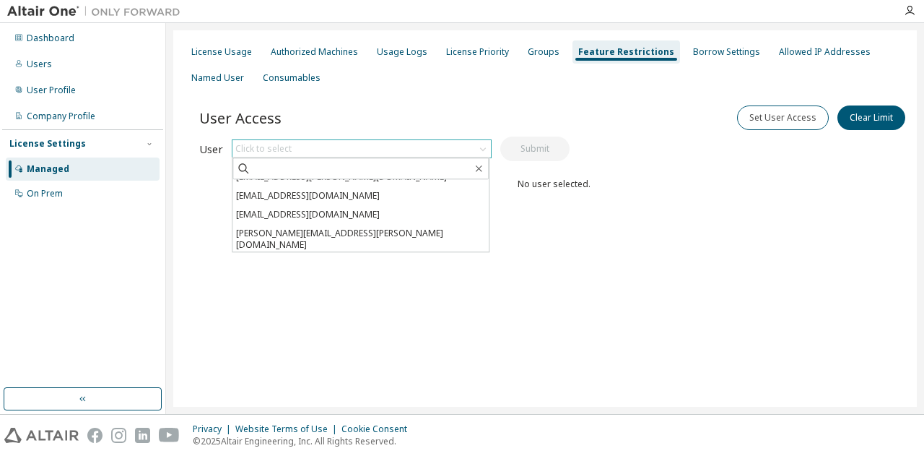
click at [356, 254] on li "[EMAIL_ADDRESS][DOMAIN_NAME]" at bounding box center [361, 263] width 256 height 19
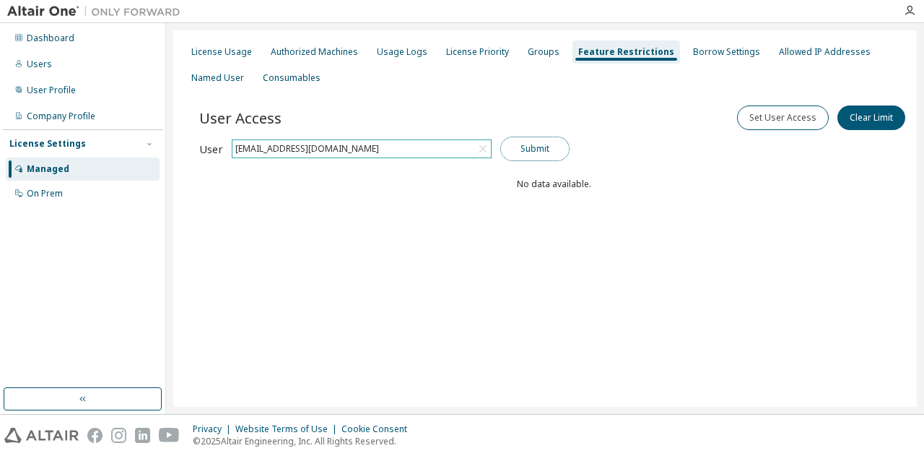
click at [521, 144] on button "Submit" at bounding box center [535, 149] width 69 height 25
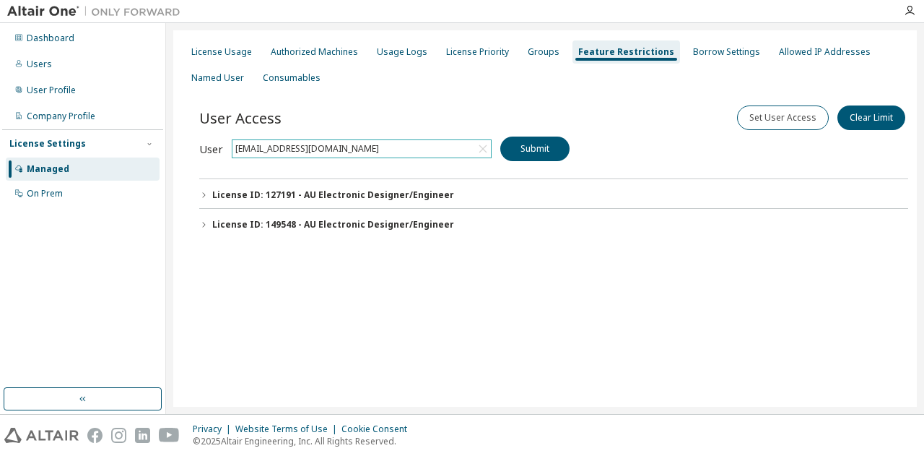
click at [204, 222] on icon "button" at bounding box center [203, 224] width 9 height 9
click at [202, 189] on button "License ID: 127191 - AU Electronic Designer/Engineer" at bounding box center [553, 195] width 709 height 32
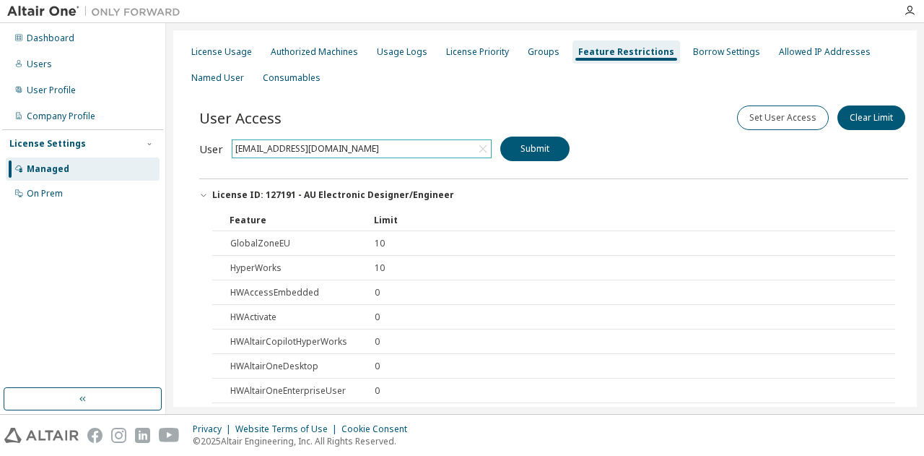
scroll to position [0, 0]
click at [203, 192] on icon "button" at bounding box center [203, 195] width 9 height 9
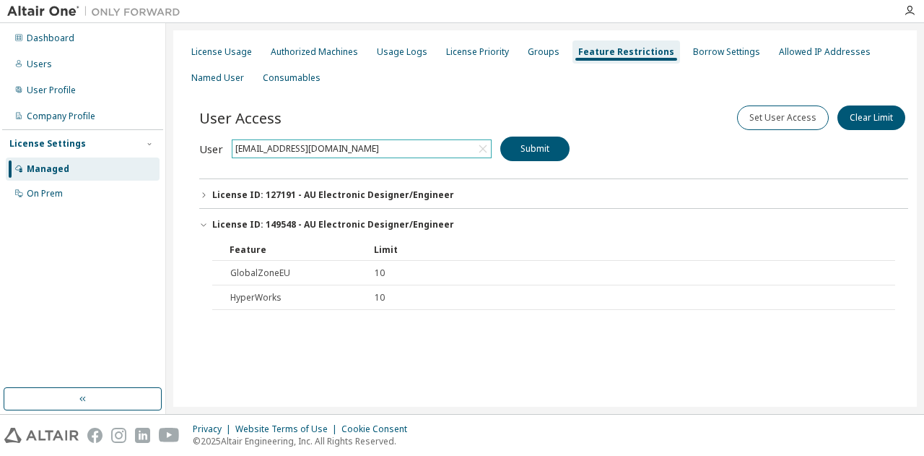
click at [203, 193] on icon "button" at bounding box center [203, 195] width 9 height 9
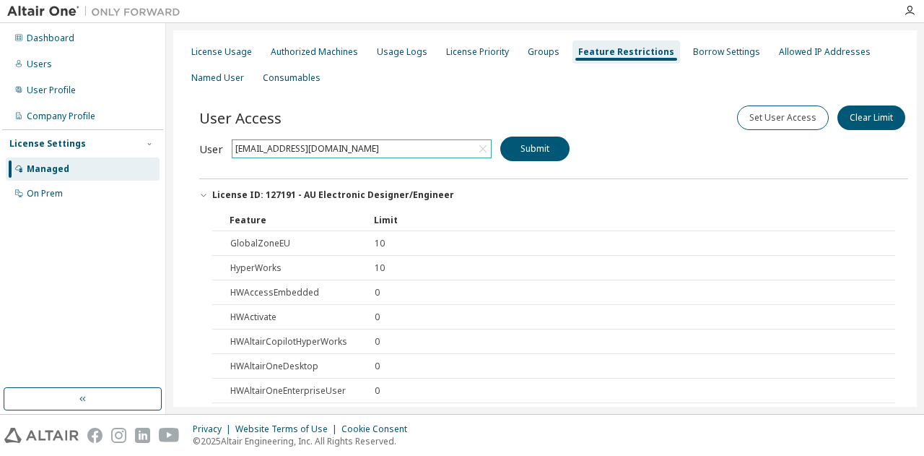
click at [203, 193] on icon "button" at bounding box center [203, 195] width 9 height 9
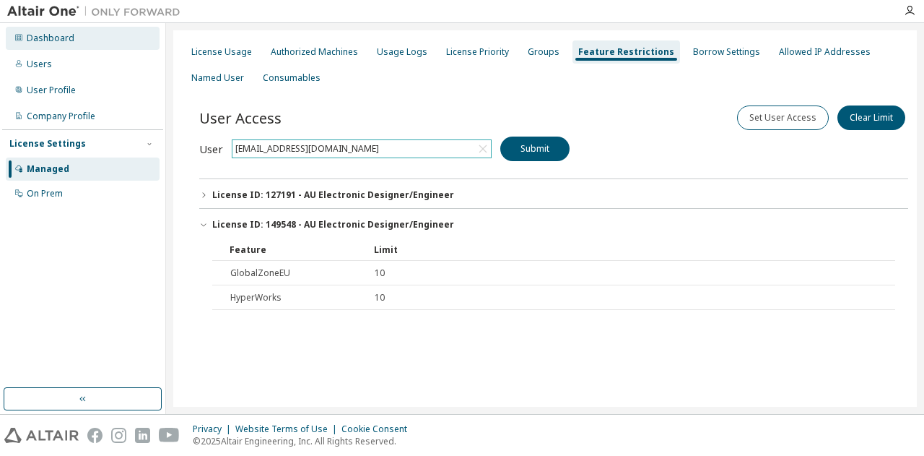
click at [61, 42] on div "Dashboard" at bounding box center [51, 39] width 48 height 12
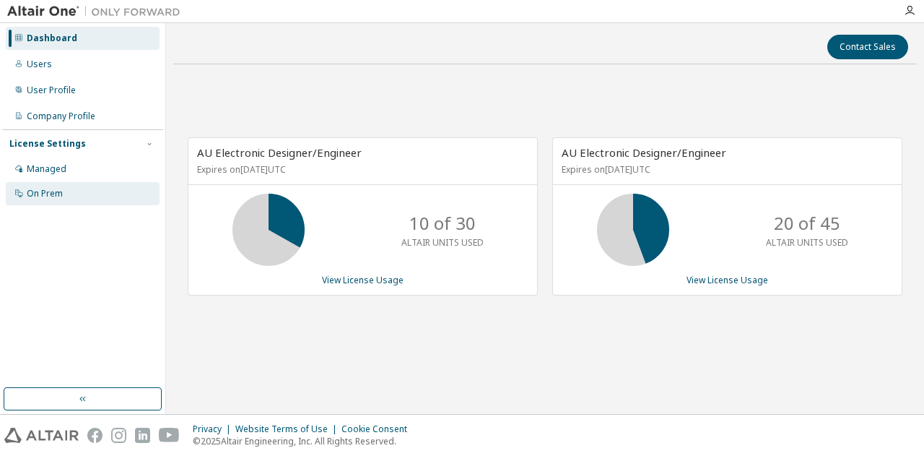
click at [54, 196] on div "On Prem" at bounding box center [45, 194] width 36 height 12
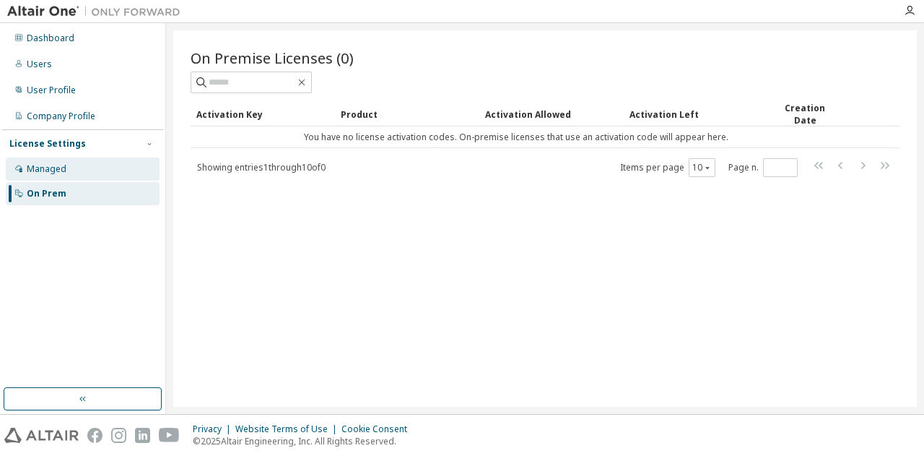
click at [49, 162] on div "Managed" at bounding box center [83, 168] width 154 height 23
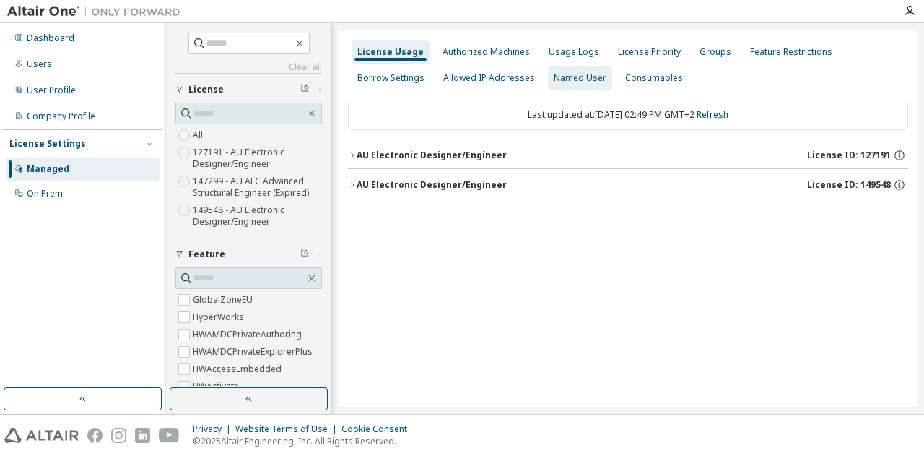
click at [571, 82] on div "Named User" at bounding box center [580, 78] width 53 height 12
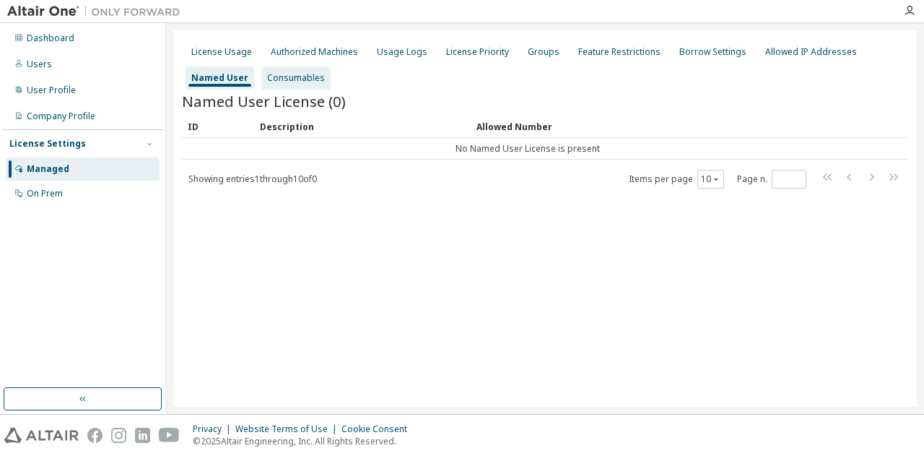
click at [285, 79] on div "Consumables" at bounding box center [296, 78] width 58 height 12
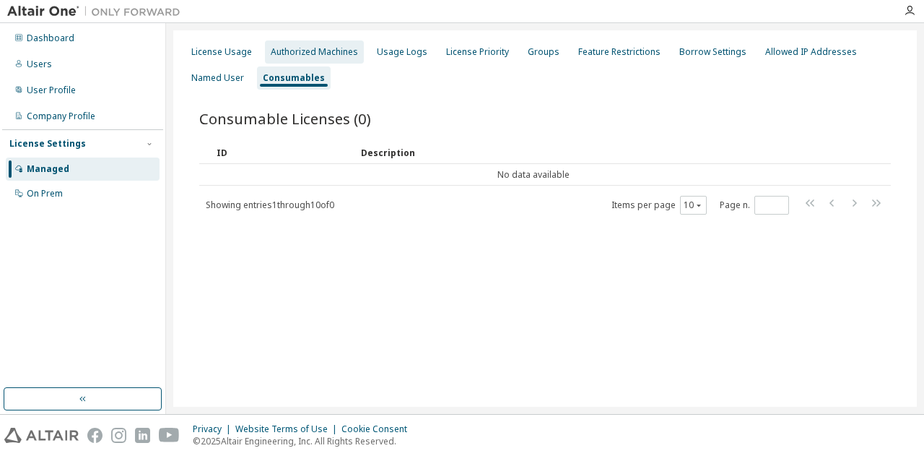
click at [286, 48] on div "Authorized Machines" at bounding box center [314, 52] width 87 height 12
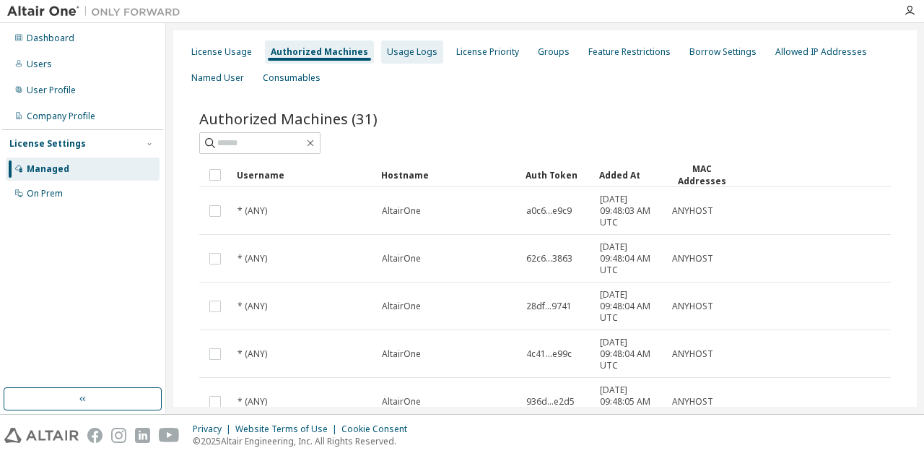
click at [402, 50] on div "Usage Logs" at bounding box center [412, 52] width 51 height 12
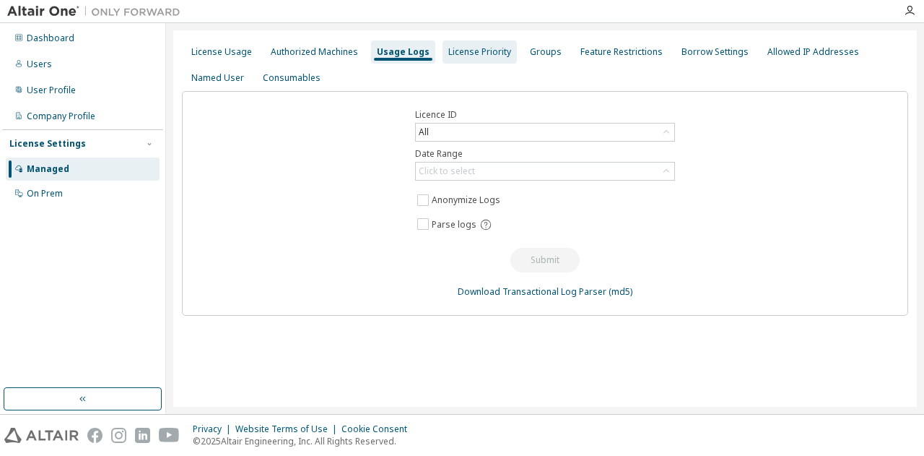
click at [483, 50] on div "License Priority" at bounding box center [480, 52] width 63 height 12
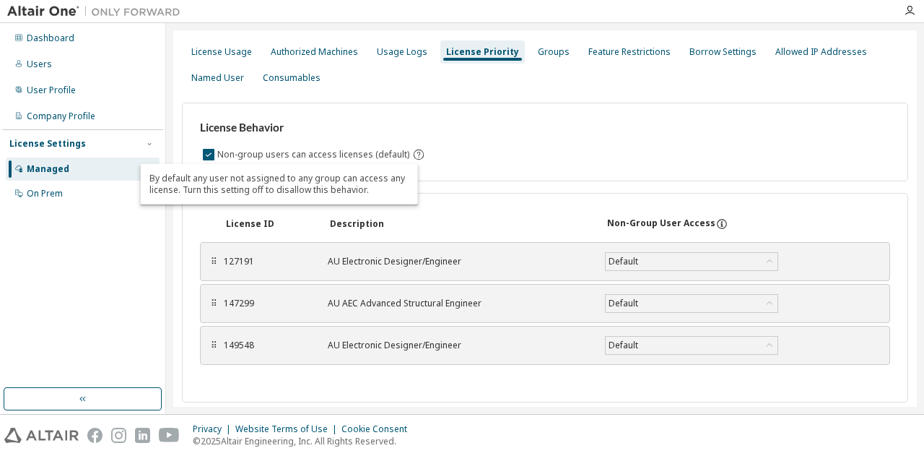
click at [415, 155] on icon "By default any user not assigned to any group can access any license. Turn this…" at bounding box center [418, 154] width 13 height 13
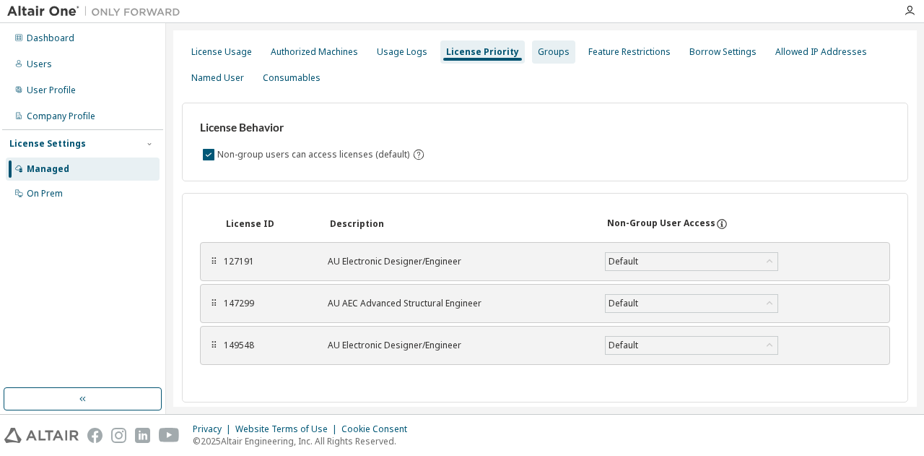
click at [538, 51] on div "Groups" at bounding box center [554, 52] width 32 height 12
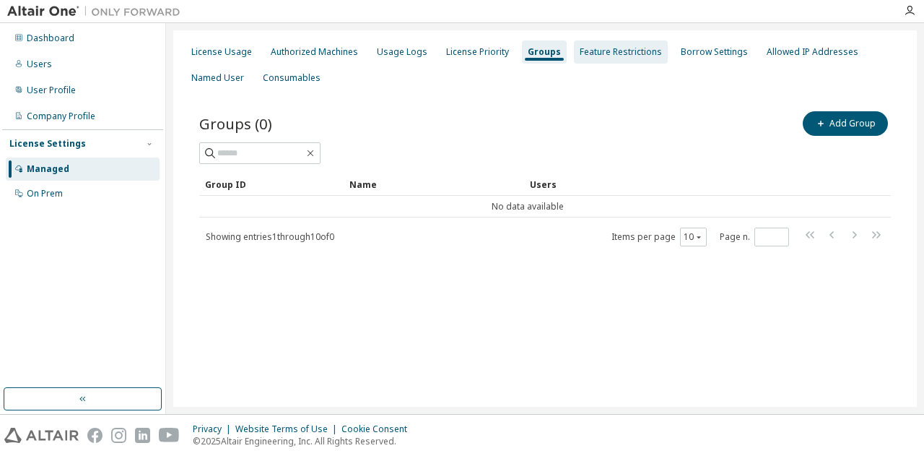
click at [584, 57] on div "Feature Restrictions" at bounding box center [621, 52] width 82 height 12
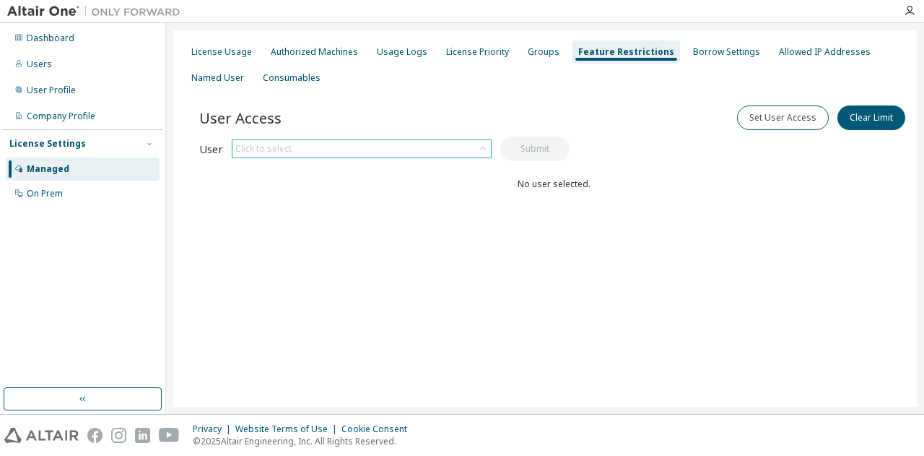
click at [484, 147] on icon at bounding box center [483, 149] width 6 height 4
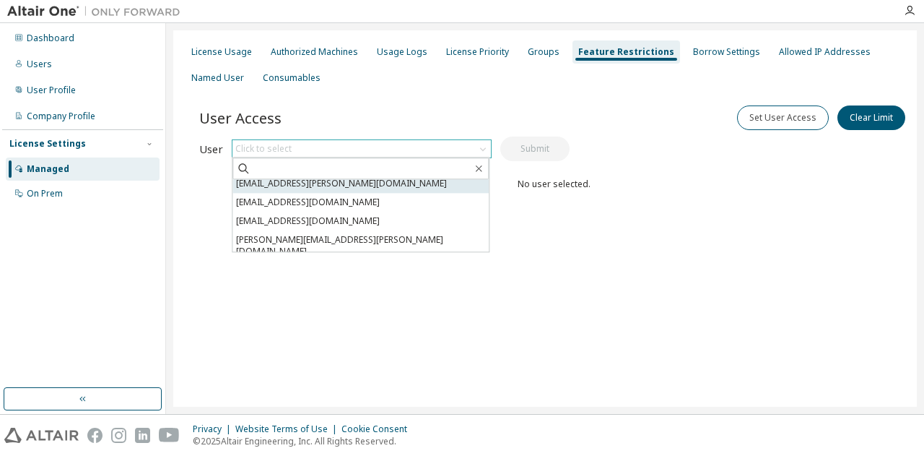
scroll to position [72, 0]
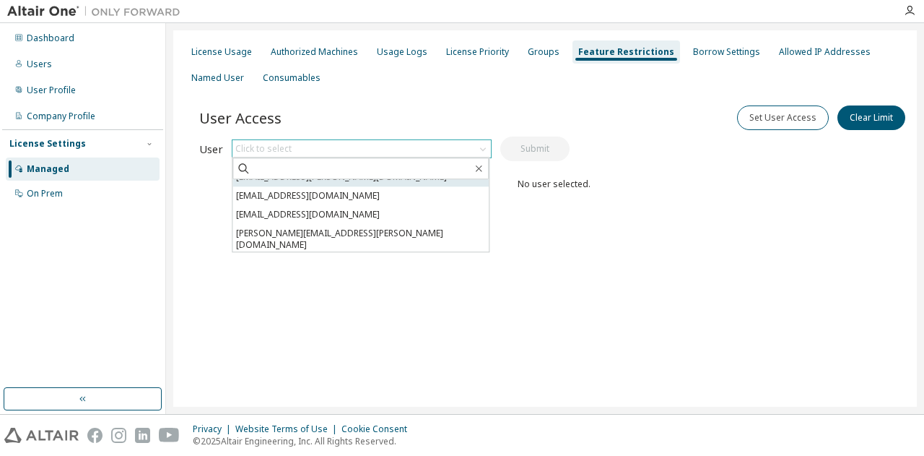
click at [351, 254] on li "[EMAIL_ADDRESS][DOMAIN_NAME]" at bounding box center [361, 263] width 256 height 19
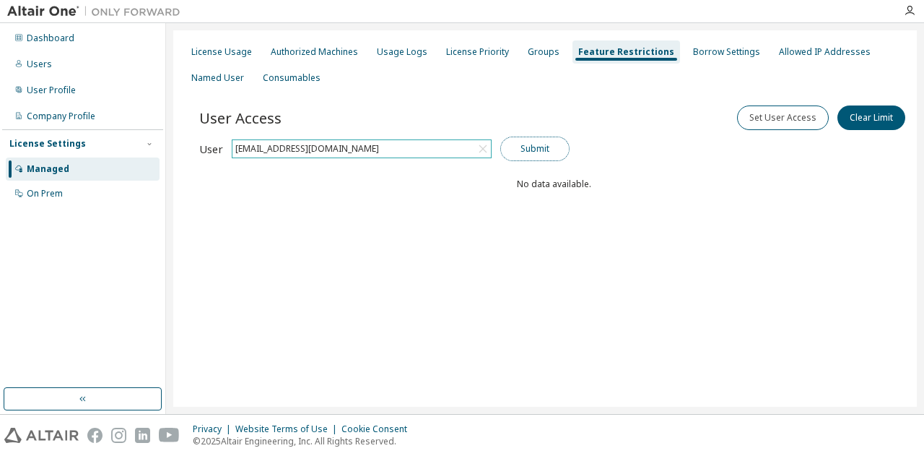
click at [536, 149] on button "Submit" at bounding box center [535, 149] width 69 height 25
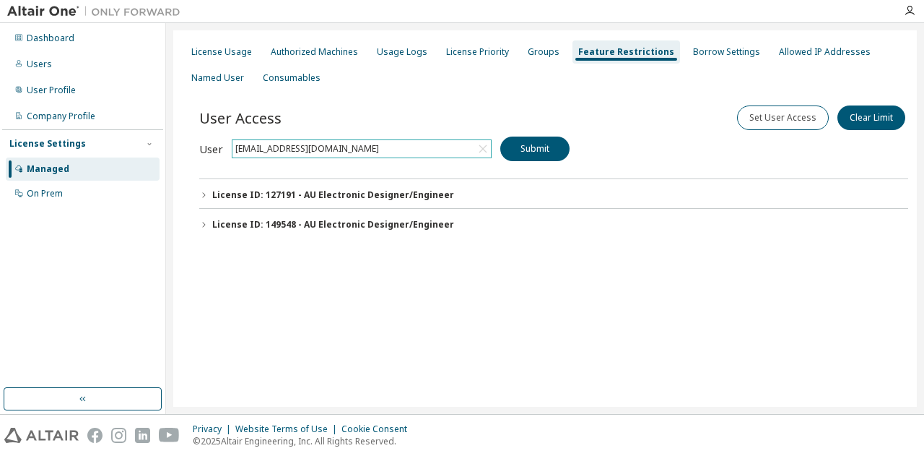
click at [207, 222] on icon "button" at bounding box center [203, 224] width 9 height 9
click at [786, 118] on button "Set User Access" at bounding box center [783, 117] width 92 height 25
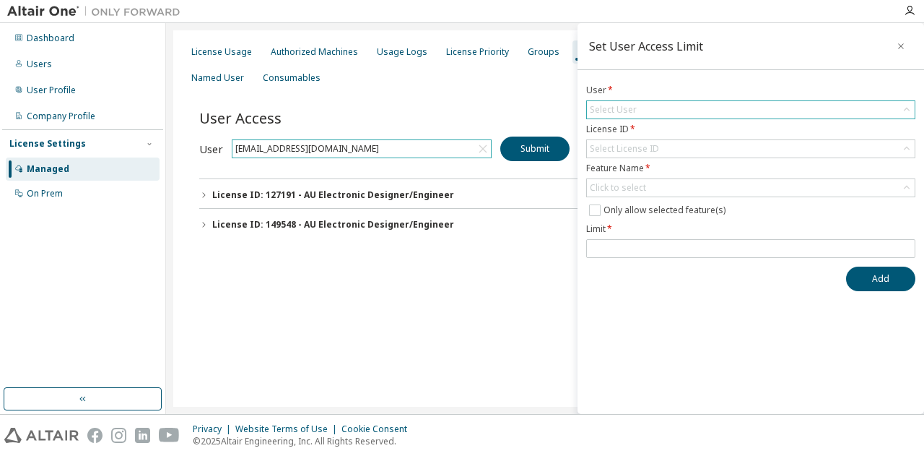
click at [690, 107] on div "Select User" at bounding box center [751, 109] width 328 height 17
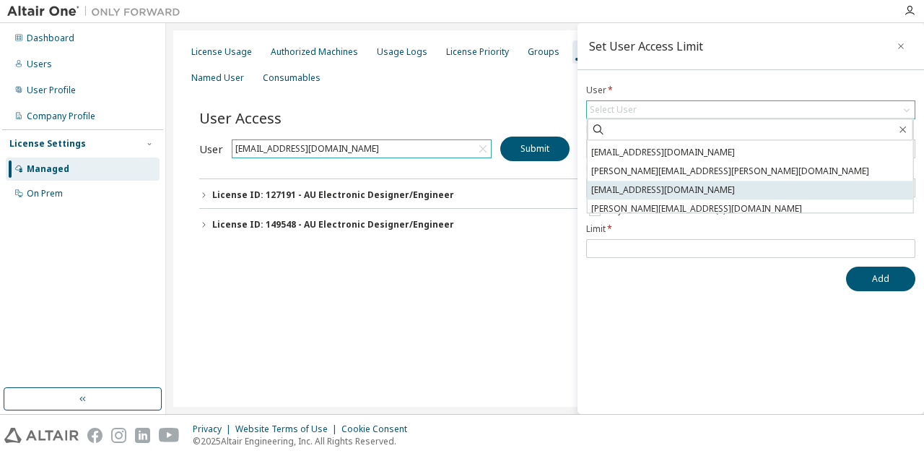
scroll to position [78, 0]
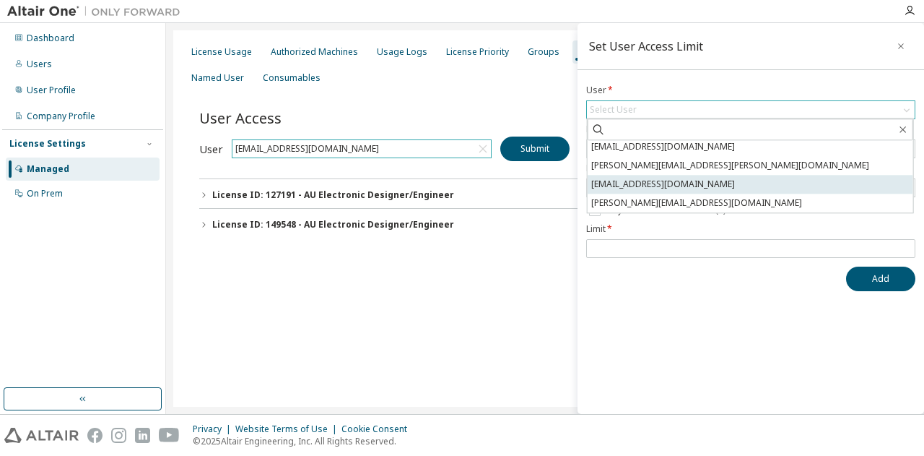
click at [660, 184] on li "kristian.meloysund@pixii.com" at bounding box center [751, 184] width 326 height 19
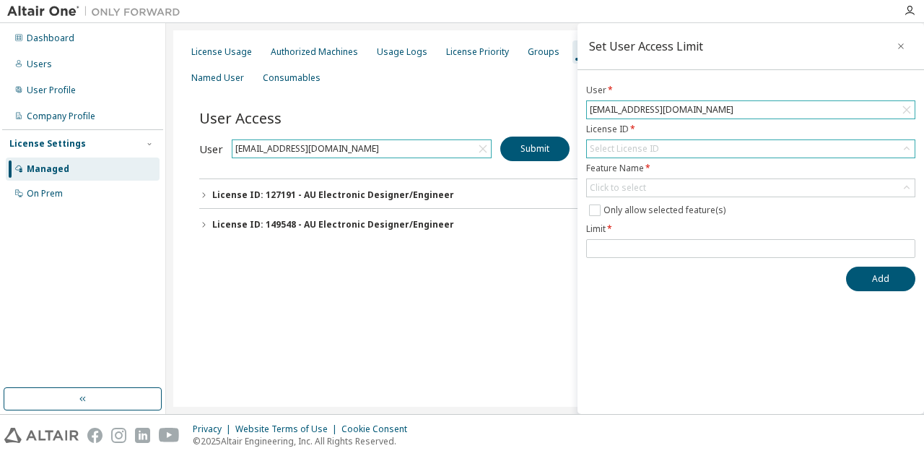
click at [659, 147] on div "Select License ID" at bounding box center [625, 149] width 74 height 16
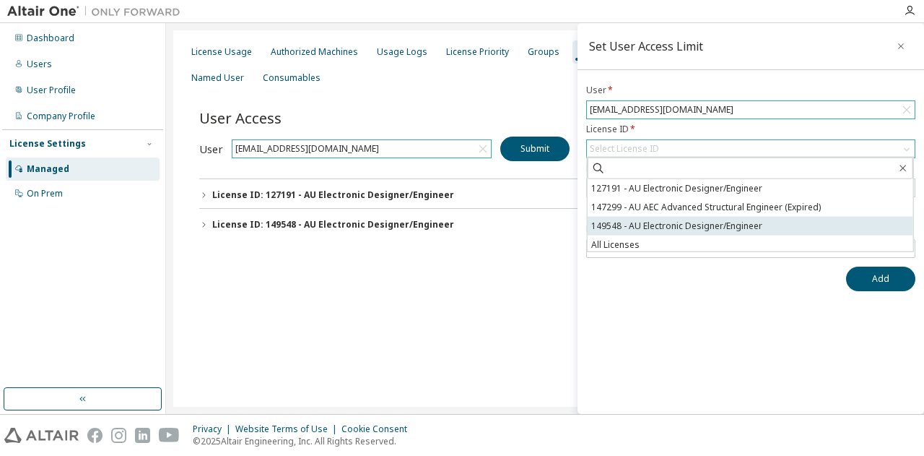
click at [650, 220] on li "149548 - AU Electronic Designer/Engineer" at bounding box center [751, 226] width 326 height 19
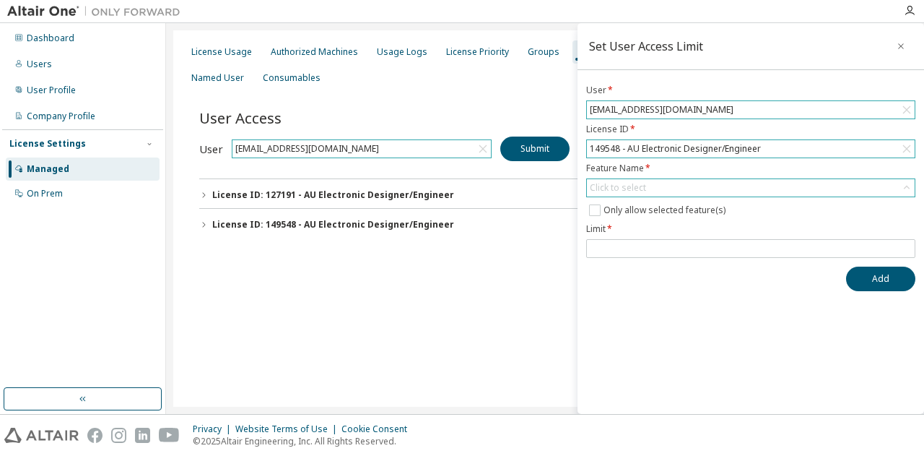
click at [672, 189] on div "Click to select" at bounding box center [751, 187] width 328 height 17
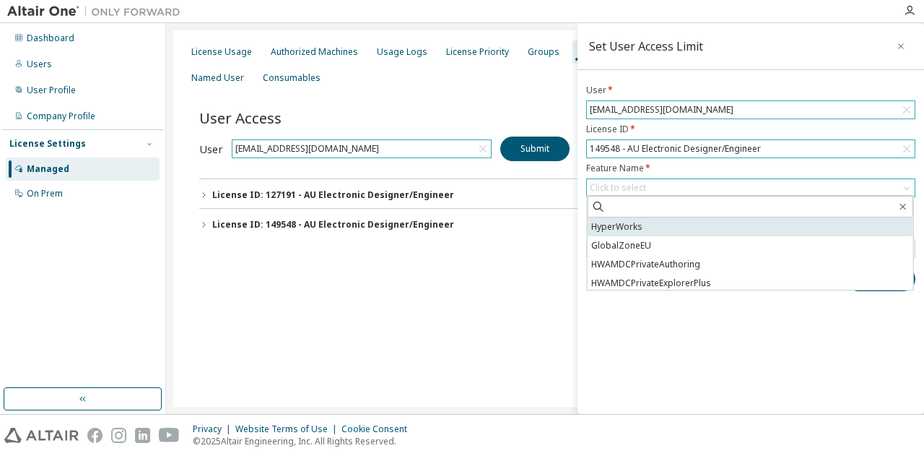
click at [634, 228] on li "HyperWorks" at bounding box center [751, 226] width 326 height 19
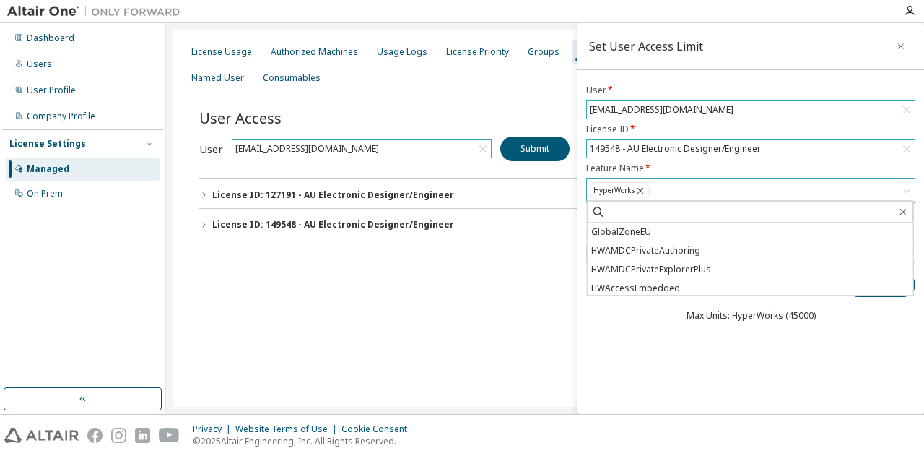
click at [677, 189] on div "HyperWorks" at bounding box center [751, 190] width 328 height 23
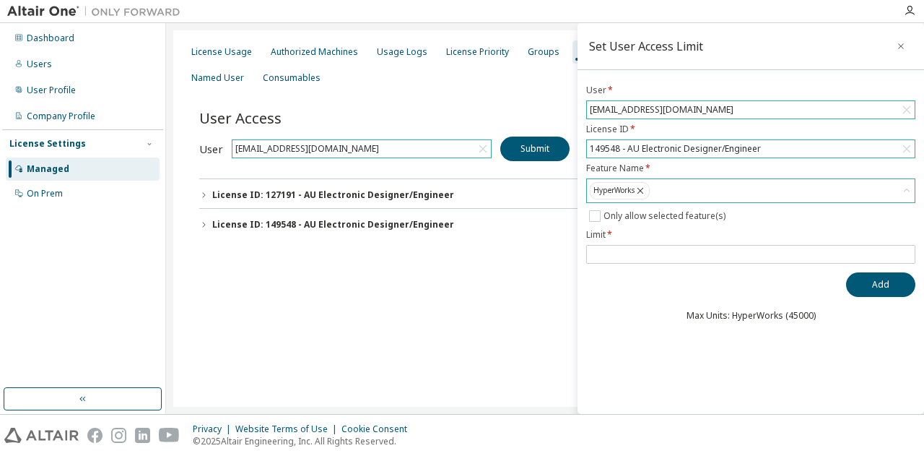
click at [714, 184] on div "HyperWorks" at bounding box center [751, 190] width 328 height 23
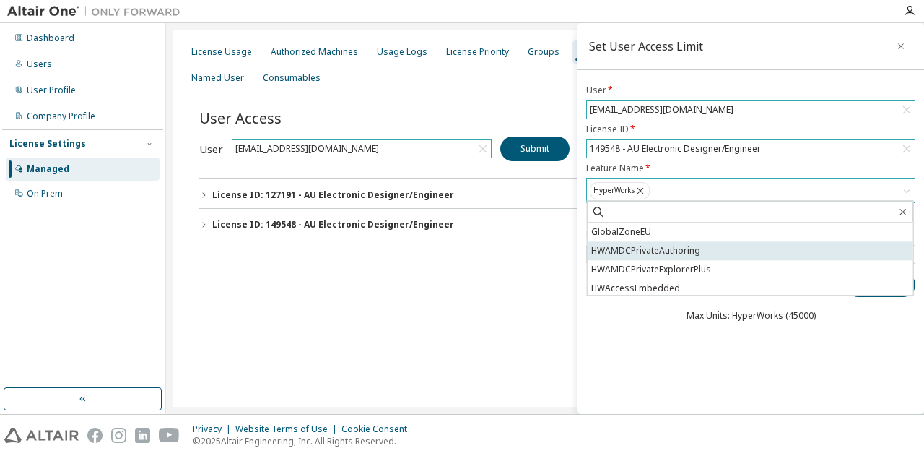
click at [641, 227] on li "GlobalZoneEU" at bounding box center [751, 231] width 326 height 19
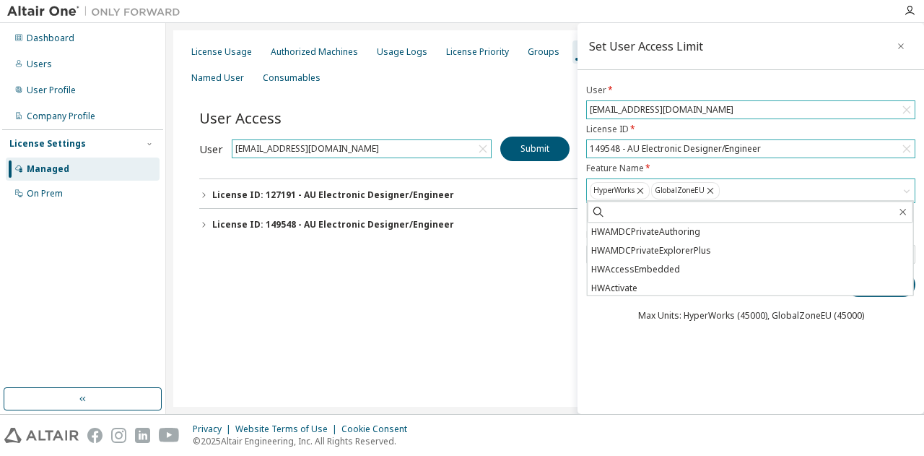
click at [787, 186] on div "HyperWorks GlobalZoneEU" at bounding box center [751, 190] width 328 height 23
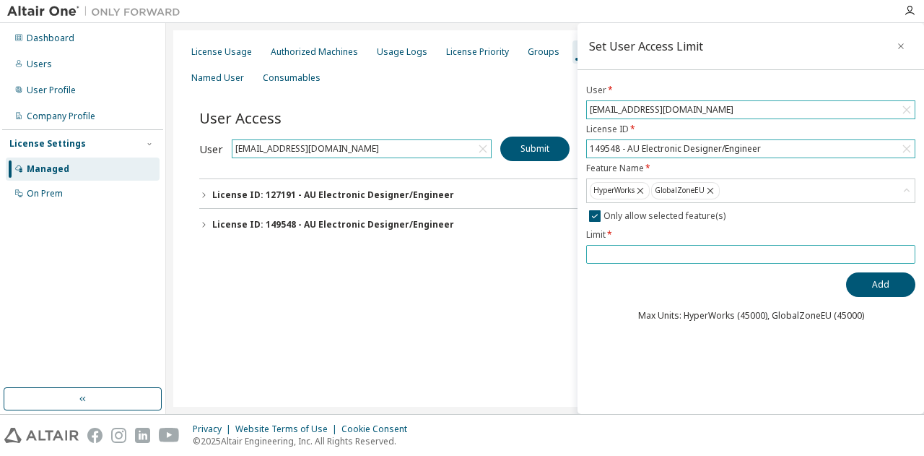
click at [638, 256] on input "number" at bounding box center [751, 254] width 322 height 12
type input "**"
click at [883, 287] on button "Add" at bounding box center [880, 284] width 69 height 25
click at [534, 148] on button "Submit" at bounding box center [535, 149] width 69 height 25
click at [201, 223] on icon "button" at bounding box center [203, 224] width 9 height 9
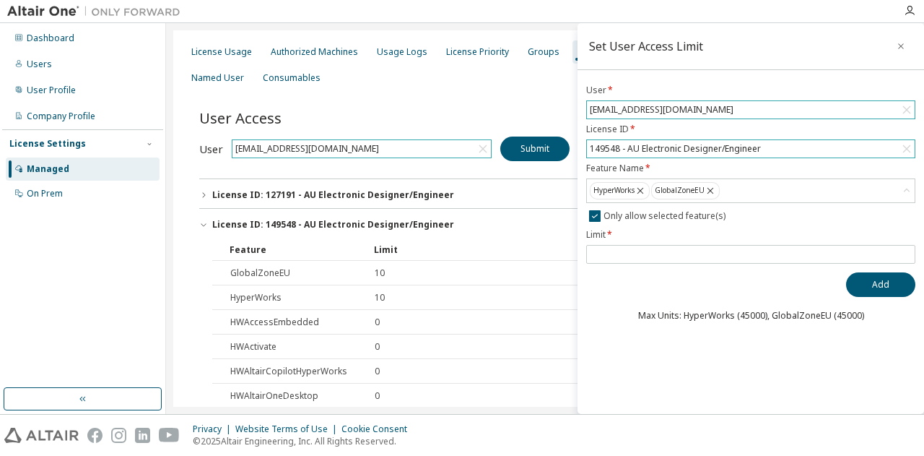
click at [201, 223] on icon "button" at bounding box center [203, 224] width 9 height 9
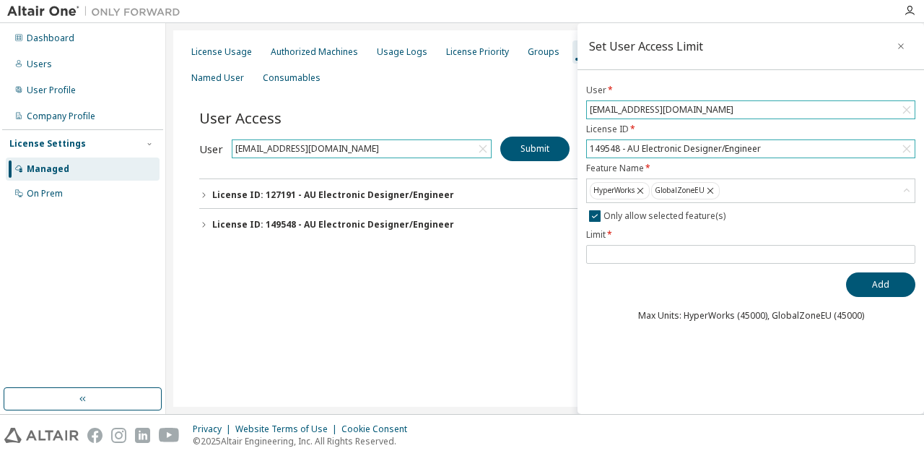
click at [204, 193] on icon "button" at bounding box center [203, 195] width 9 height 9
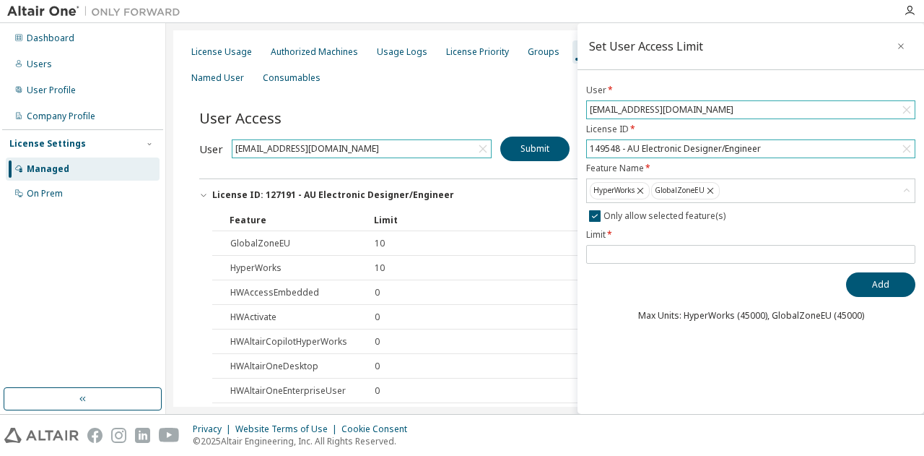
click at [204, 193] on icon "button" at bounding box center [203, 195] width 9 height 9
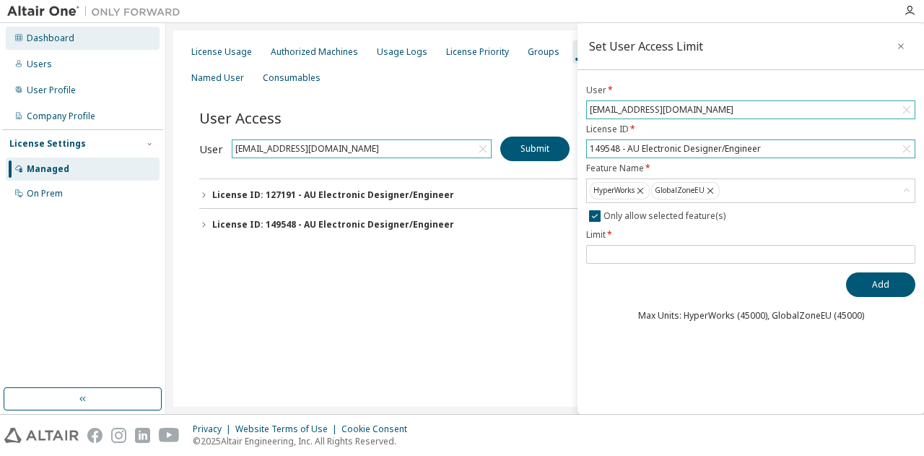
click at [45, 38] on div "Dashboard" at bounding box center [51, 39] width 48 height 12
